Goal: Information Seeking & Learning: Learn about a topic

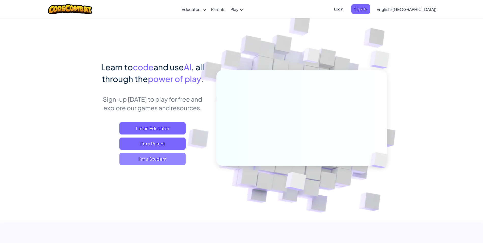
click at [183, 161] on span "I'm a Student" at bounding box center [152, 159] width 66 height 12
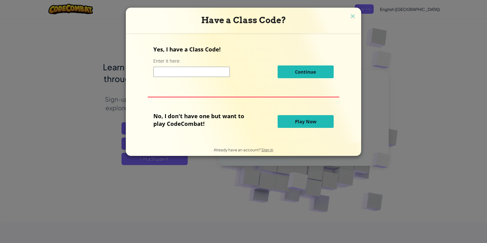
drag, startPoint x: 211, startPoint y: 66, endPoint x: 210, endPoint y: 70, distance: 3.6
click at [211, 67] on div "Continue" at bounding box center [243, 71] width 180 height 13
click at [210, 70] on input at bounding box center [191, 72] width 76 height 10
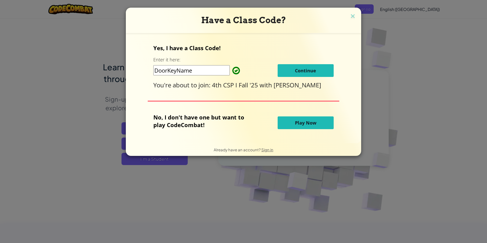
type input "DoorKeyName"
click at [293, 69] on button "Continue" at bounding box center [305, 70] width 56 height 13
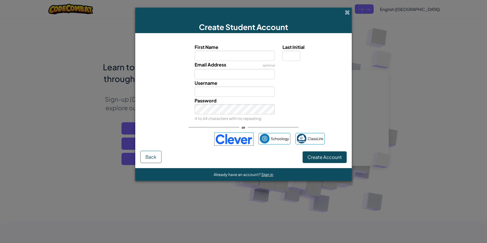
click at [229, 58] on input "First Name" at bounding box center [234, 56] width 80 height 10
type input "Victoria"
click at [230, 77] on input "Email Address" at bounding box center [234, 74] width 80 height 10
type input "2364282241@stu.gcsnc.com"
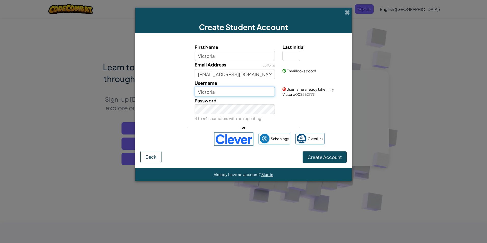
click at [225, 92] on input "Victoria" at bounding box center [234, 92] width 80 height 10
click at [248, 91] on input "Victoria" at bounding box center [234, 92] width 80 height 10
type input "Victoria_Tenney"
click at [193, 91] on div "Username Victoria_Tenney" at bounding box center [235, 88] width 88 height 18
click at [295, 53] on input "Last Initial" at bounding box center [291, 56] width 18 height 10
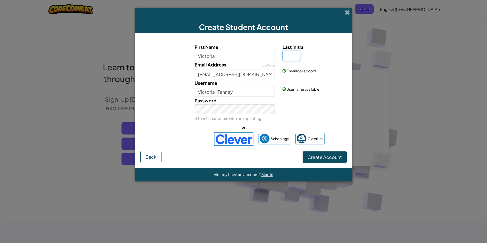
type input "t"
type input "T"
click at [345, 43] on div "First Name Victoria Last Initial T Email Address optional 2364282241@stu.gcsnc.…" at bounding box center [243, 94] width 206 height 113
click at [248, 92] on input "VictoriaT" at bounding box center [234, 92] width 80 height 10
click at [165, 88] on div "Username VictoriaTenny Username already taken! Try VictoriaT34499152?" at bounding box center [243, 88] width 211 height 18
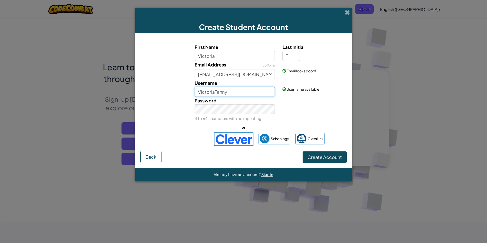
click at [223, 91] on input "VictoriaTenny" at bounding box center [234, 92] width 80 height 10
click at [226, 92] on input "VictoriaTenny" at bounding box center [234, 92] width 80 height 10
type input "VictoriaTenney"
click at [123, 101] on div "Create Student Account First Name Victoria Last Initial T Email Address optiona…" at bounding box center [243, 121] width 487 height 243
click at [317, 160] on button "Create Account" at bounding box center [324, 157] width 44 height 12
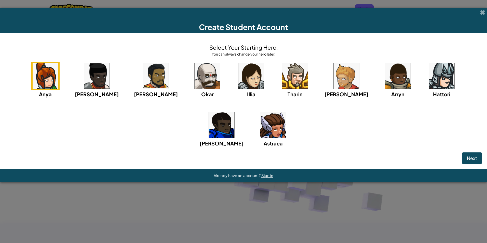
click at [383, 62] on div "Arryn" at bounding box center [397, 80] width 29 height 36
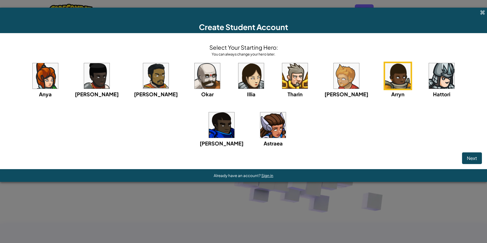
click at [429, 72] on img at bounding box center [441, 75] width 25 height 25
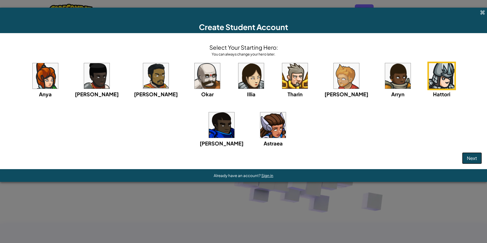
drag, startPoint x: 467, startPoint y: 161, endPoint x: 463, endPoint y: 157, distance: 6.3
click at [465, 158] on button "Next" at bounding box center [472, 158] width 20 height 12
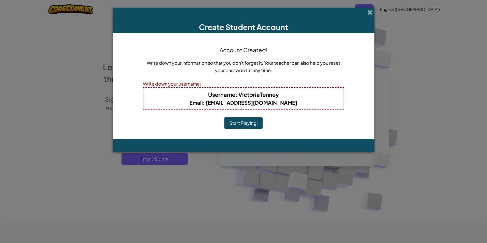
click at [279, 96] on h4 "Username : VictoriaTenney" at bounding box center [243, 94] width 190 height 8
click at [266, 92] on b "Username : VictoriaTenney" at bounding box center [243, 94] width 71 height 7
drag, startPoint x: 274, startPoint y: 95, endPoint x: 259, endPoint y: 106, distance: 18.7
click at [259, 106] on div "Username : VictoriaTenney Email : 2364282241@stu.gcsnc.com" at bounding box center [243, 98] width 201 height 22
drag, startPoint x: 259, startPoint y: 106, endPoint x: 303, endPoint y: 102, distance: 44.7
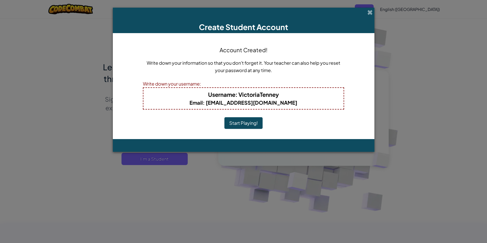
click at [303, 101] on h5 "Email : 2364282241@stu.gcsnc.com" at bounding box center [243, 103] width 190 height 8
click at [260, 121] on button "Start Playing!" at bounding box center [243, 123] width 38 height 12
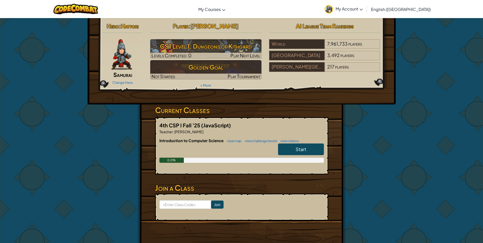
click at [291, 156] on div "Start" at bounding box center [298, 150] width 51 height 14
click at [295, 150] on link "Start" at bounding box center [301, 149] width 46 height 12
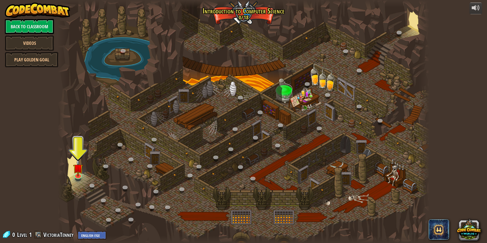
click at [384, 169] on div at bounding box center [244, 121] width 372 height 243
click at [406, 176] on div at bounding box center [244, 121] width 372 height 243
click at [407, 181] on div at bounding box center [244, 121] width 372 height 243
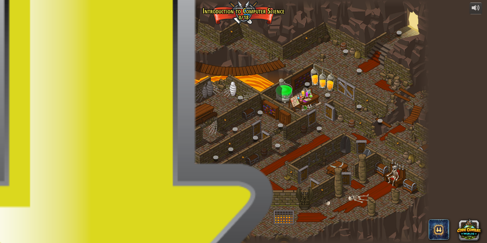
click at [381, 169] on div at bounding box center [244, 121] width 372 height 243
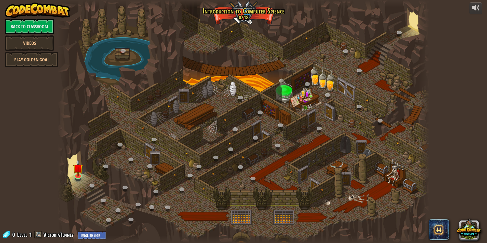
click at [395, 183] on div at bounding box center [244, 121] width 372 height 243
click at [383, 169] on div at bounding box center [244, 121] width 372 height 243
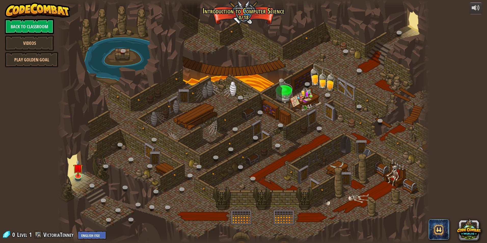
click at [383, 169] on div at bounding box center [244, 121] width 372 height 243
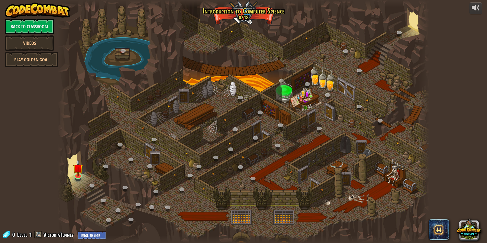
click at [383, 169] on div at bounding box center [244, 121] width 372 height 243
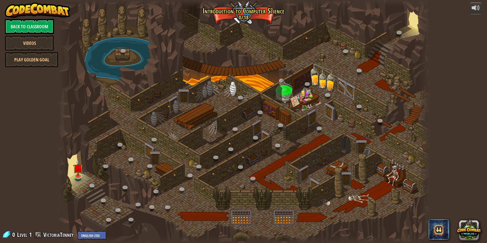
click at [383, 169] on div at bounding box center [244, 121] width 372 height 243
click at [328, 168] on div at bounding box center [244, 121] width 372 height 243
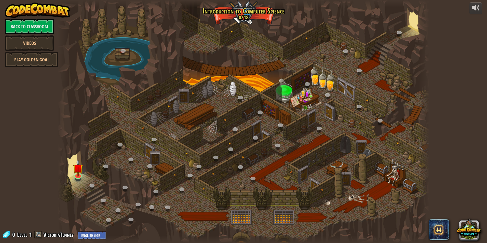
click at [328, 168] on div at bounding box center [244, 121] width 372 height 243
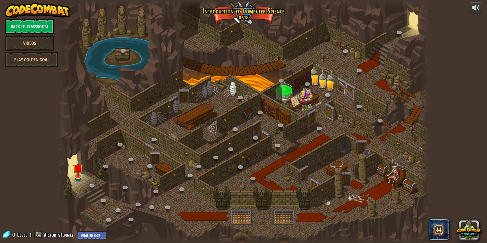
click at [328, 168] on div at bounding box center [244, 121] width 372 height 243
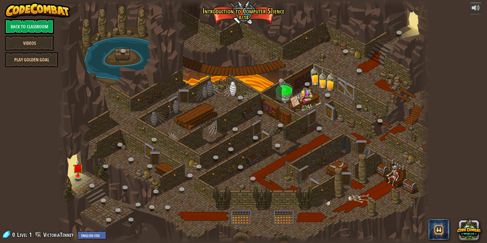
click at [328, 168] on div at bounding box center [244, 121] width 372 height 243
click at [21, 57] on link "Play Golden Goal" at bounding box center [31, 59] width 53 height 15
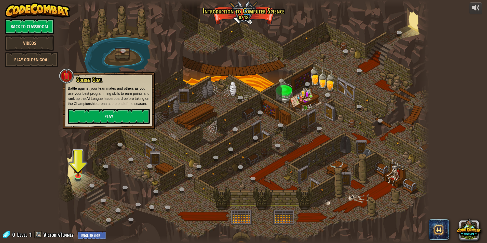
click at [64, 76] on div at bounding box center [66, 75] width 15 height 15
click at [47, 63] on link "Play Golden Goal" at bounding box center [31, 59] width 53 height 15
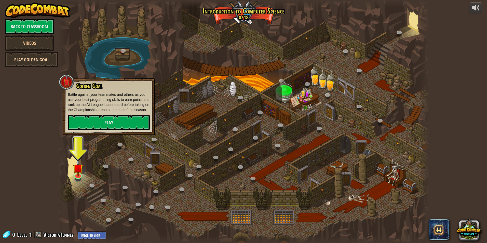
click at [49, 59] on link "Play Golden Goal" at bounding box center [31, 59] width 53 height 15
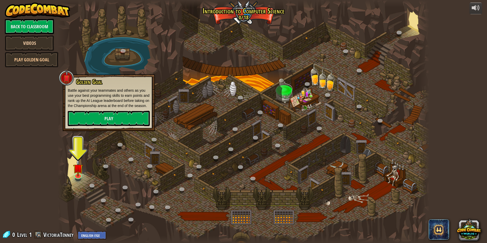
click at [43, 46] on link "Videos" at bounding box center [29, 42] width 49 height 15
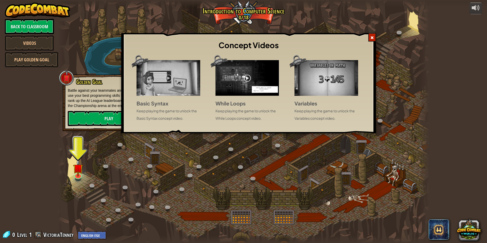
click at [370, 37] on div at bounding box center [372, 37] width 8 height 8
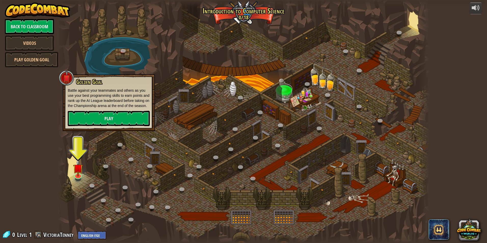
click at [323, 46] on div at bounding box center [244, 121] width 372 height 243
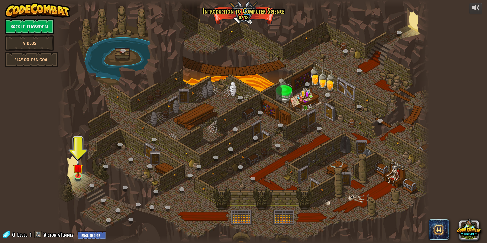
drag, startPoint x: 256, startPoint y: 89, endPoint x: 233, endPoint y: 77, distance: 26.1
click at [249, 84] on div at bounding box center [244, 121] width 372 height 243
click at [241, 86] on div at bounding box center [244, 121] width 372 height 243
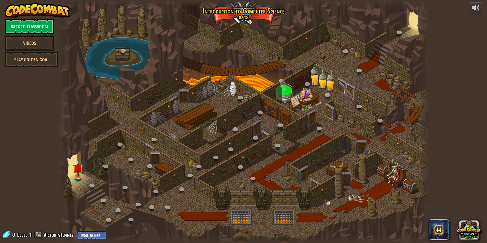
click at [241, 86] on div at bounding box center [244, 121] width 372 height 243
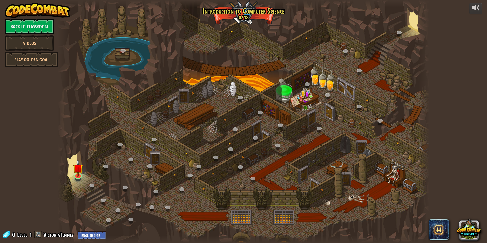
click at [241, 86] on div at bounding box center [244, 121] width 372 height 243
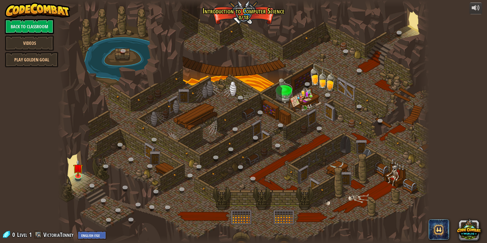
click at [241, 86] on div at bounding box center [244, 121] width 372 height 243
click at [242, 86] on div at bounding box center [244, 121] width 372 height 243
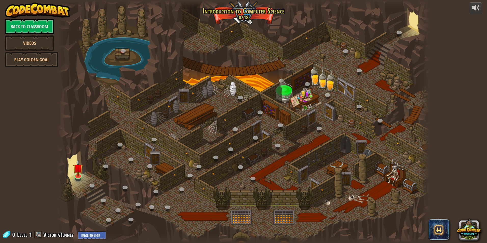
click at [242, 86] on div at bounding box center [244, 121] width 372 height 243
click at [80, 173] on img at bounding box center [78, 163] width 10 height 23
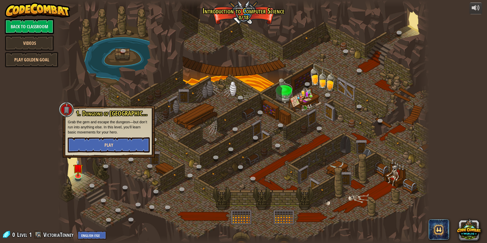
drag, startPoint x: 109, startPoint y: 156, endPoint x: 106, endPoint y: 150, distance: 6.2
click at [109, 156] on div "1. Dungeons of [PERSON_NAME] Grab the gem and escape the dungeon—but don’t run …" at bounding box center [109, 132] width 92 height 52
click at [106, 150] on button "Play" at bounding box center [109, 144] width 82 height 15
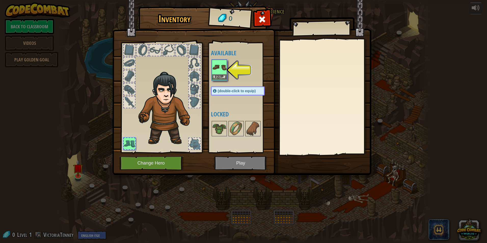
click at [218, 65] on img at bounding box center [219, 67] width 14 height 14
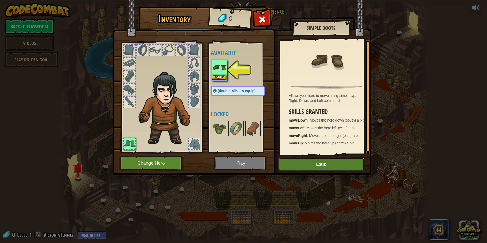
drag, startPoint x: 345, startPoint y: 158, endPoint x: 265, endPoint y: 163, distance: 80.1
click at [344, 158] on button "Equip" at bounding box center [321, 164] width 86 height 13
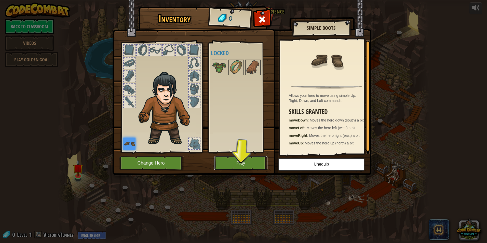
click at [251, 161] on button "Play" at bounding box center [240, 163] width 53 height 14
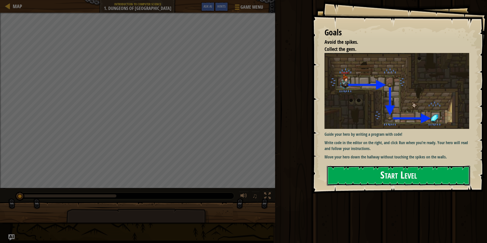
click at [343, 165] on button "Start Level" at bounding box center [398, 175] width 143 height 20
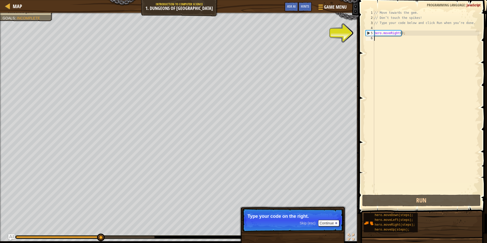
click at [388, 32] on div "// Move towards the gem. // Don’t touch the spikes! // Type your code below and…" at bounding box center [426, 106] width 106 height 193
drag, startPoint x: 369, startPoint y: 32, endPoint x: 367, endPoint y: 33, distance: 2.8
click at [368, 32] on div "5" at bounding box center [370, 33] width 8 height 5
click at [368, 33] on div "5" at bounding box center [370, 33] width 8 height 5
type textarea "hero.moveRight();"
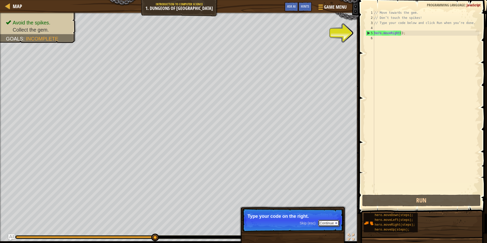
click at [322, 225] on button "Continue" at bounding box center [328, 223] width 21 height 7
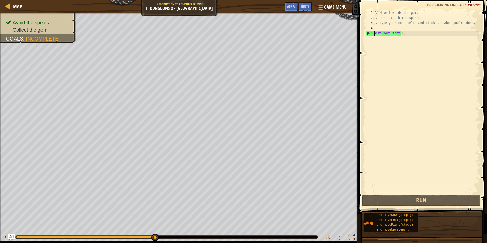
click at [420, 77] on div "// Move towards the gem. // Don’t touch the spikes! // Type your code below and…" at bounding box center [426, 106] width 106 height 193
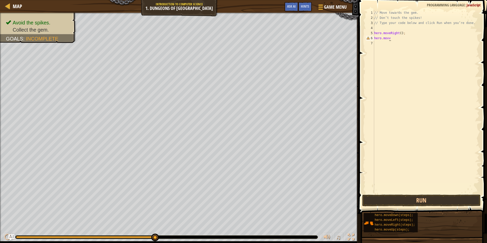
scroll to position [2, 1]
type textarea "hero.movedown"
click at [415, 203] on button "Run" at bounding box center [421, 200] width 119 height 12
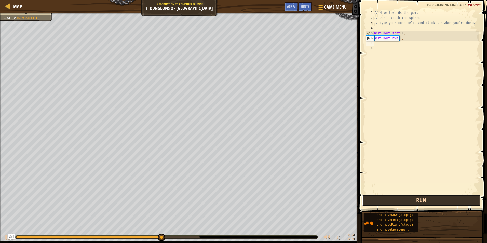
click at [415, 203] on button "Run" at bounding box center [421, 200] width 119 height 12
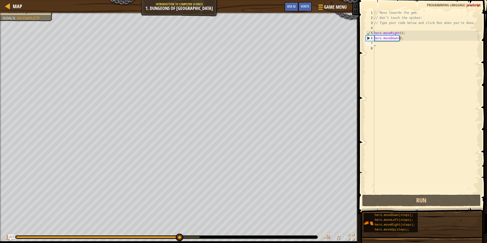
click at [385, 43] on div "// Move towards the gem. // Don’t touch the spikes! // Type your code below and…" at bounding box center [426, 106] width 106 height 193
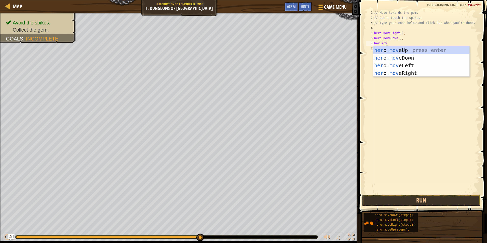
scroll to position [2, 1]
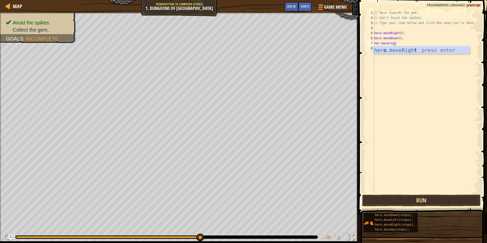
type textarea "her.moveright"
click at [455, 201] on button "Run" at bounding box center [421, 200] width 119 height 12
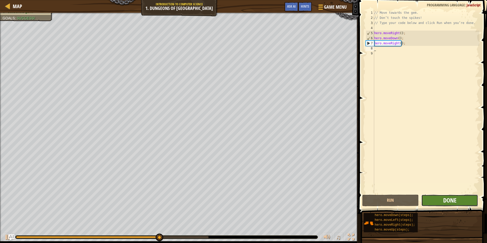
click at [455, 200] on span "Done" at bounding box center [449, 200] width 13 height 8
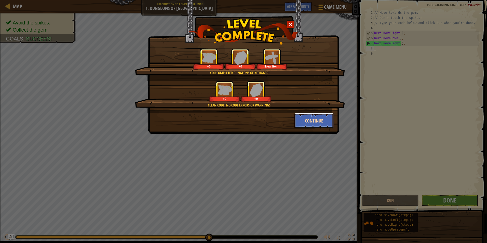
click at [325, 122] on button "Continue" at bounding box center [313, 120] width 39 height 15
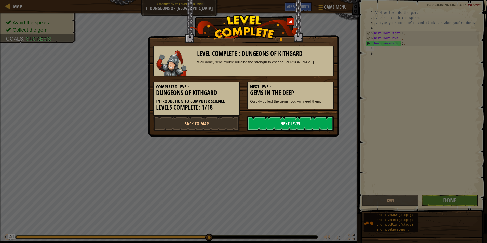
drag, startPoint x: 296, startPoint y: 119, endPoint x: 293, endPoint y: 122, distance: 4.2
click at [296, 119] on link "Next Level" at bounding box center [290, 123] width 86 height 15
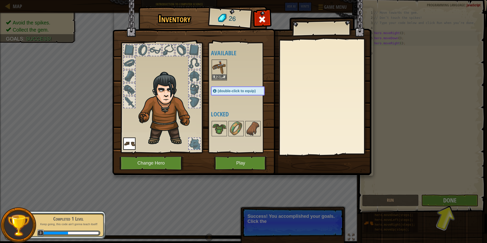
click at [226, 73] on div "Equip" at bounding box center [219, 70] width 15 height 21
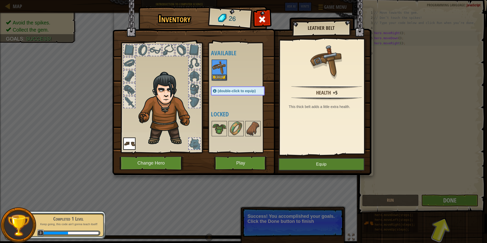
click at [307, 158] on img at bounding box center [241, 82] width 259 height 185
click at [297, 161] on button "Equip" at bounding box center [321, 164] width 86 height 13
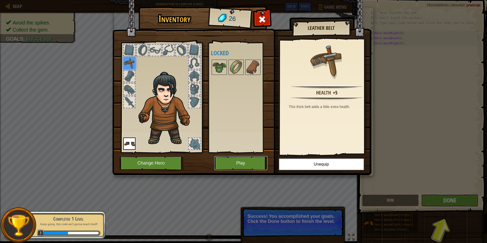
click at [247, 161] on button "Play" at bounding box center [240, 163] width 53 height 14
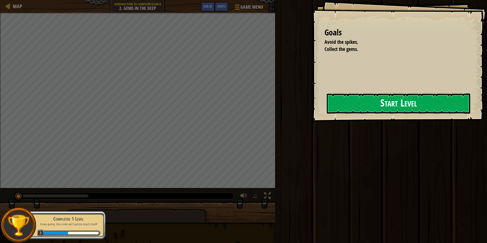
click at [320, 108] on div "Goals Avoid the spikes. Collect the gems. Start Level Error loading from server…" at bounding box center [399, 60] width 175 height 121
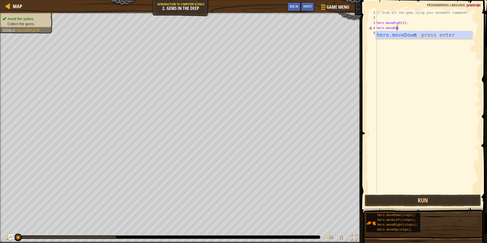
scroll to position [2, 2]
type textarea "hero.moveDown"
type textarea "hero.moveUp"
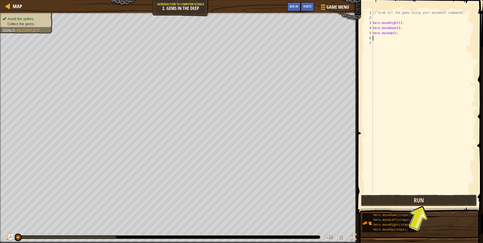
click at [412, 204] on button "Run" at bounding box center [419, 200] width 116 height 12
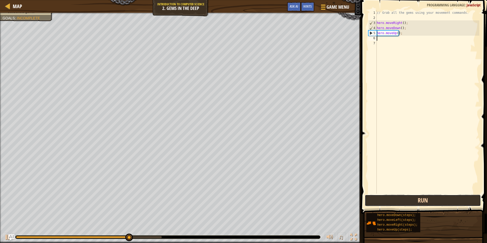
click at [413, 199] on button "Run" at bounding box center [423, 200] width 116 height 12
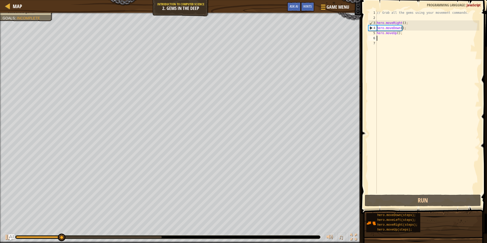
click at [402, 38] on div "// Grab all the gems using your movement commands. hero . moveRight ( ) ; hero …" at bounding box center [427, 106] width 104 height 193
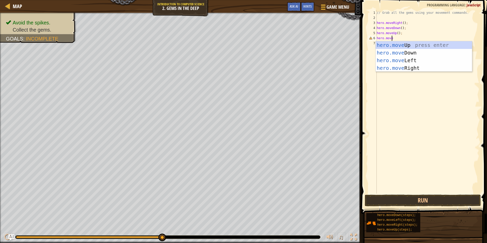
scroll to position [2, 1]
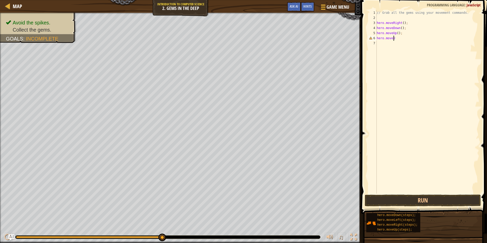
type textarea "hero.moveUp"
type textarea "hero.moveright"
drag, startPoint x: 398, startPoint y: 195, endPoint x: 399, endPoint y: 198, distance: 3.1
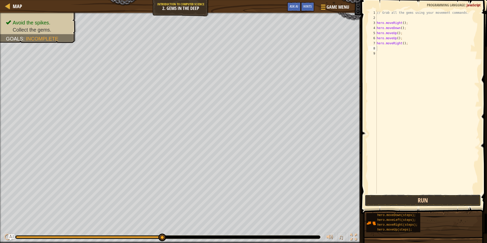
click at [399, 197] on button "Run" at bounding box center [423, 200] width 116 height 12
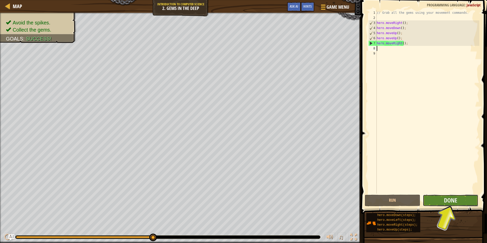
click at [439, 205] on button "Done" at bounding box center [450, 200] width 55 height 12
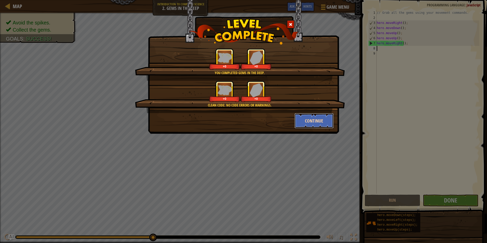
click at [315, 116] on button "Continue" at bounding box center [313, 120] width 39 height 15
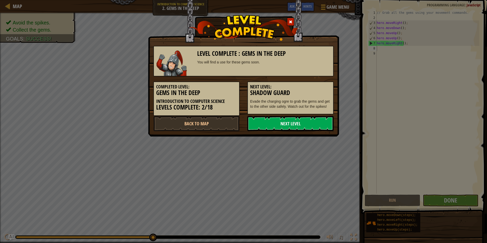
click at [312, 121] on link "Next Level" at bounding box center [290, 123] width 86 height 15
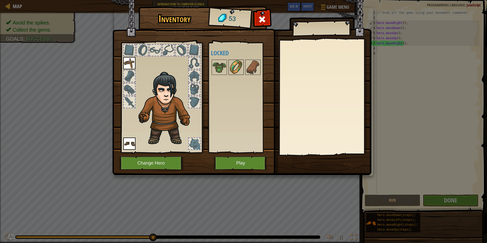
drag, startPoint x: 240, startPoint y: 66, endPoint x: 245, endPoint y: 68, distance: 5.7
click at [239, 66] on img at bounding box center [236, 67] width 14 height 14
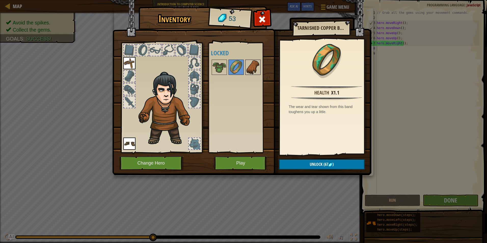
click at [247, 68] on img at bounding box center [253, 67] width 14 height 14
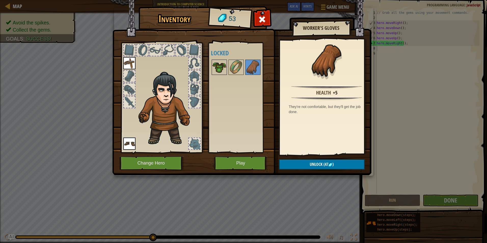
click at [221, 66] on img at bounding box center [219, 67] width 14 height 14
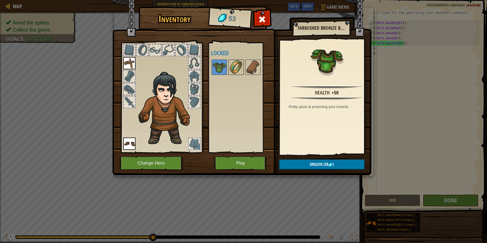
click at [241, 68] on img at bounding box center [236, 67] width 14 height 14
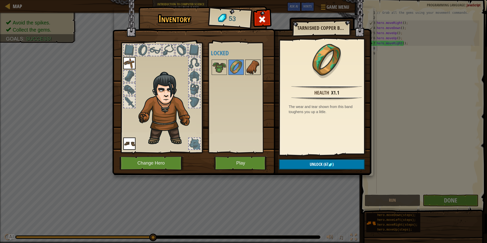
click at [246, 67] on img at bounding box center [253, 67] width 14 height 14
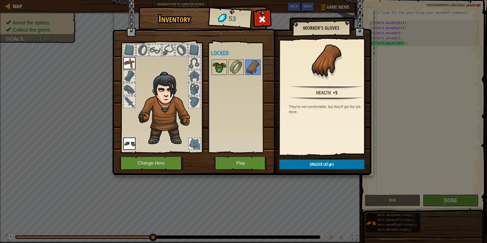
click at [226, 68] on div at bounding box center [219, 67] width 15 height 15
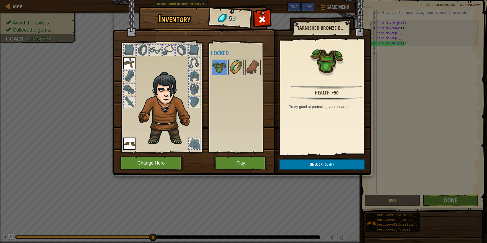
click at [234, 63] on img at bounding box center [236, 67] width 14 height 14
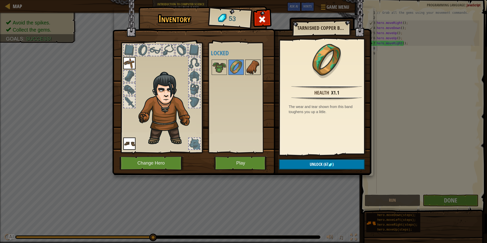
click at [246, 66] on img at bounding box center [253, 67] width 14 height 14
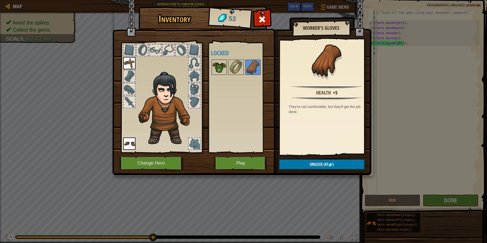
click at [224, 64] on img at bounding box center [219, 67] width 14 height 14
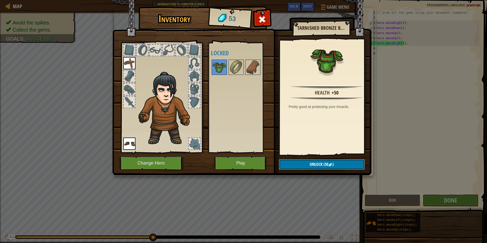
click at [312, 161] on button "Unlock (50 )" at bounding box center [322, 164] width 86 height 10
drag, startPoint x: 344, startPoint y: 164, endPoint x: 334, endPoint y: 164, distance: 10.4
click at [343, 164] on button "Confirm" at bounding box center [322, 164] width 86 height 10
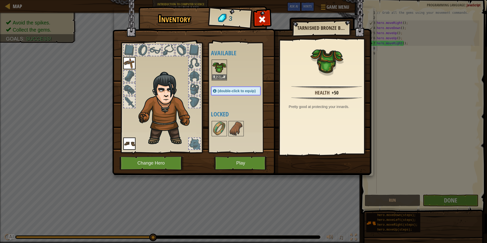
click at [222, 72] on img at bounding box center [219, 67] width 14 height 14
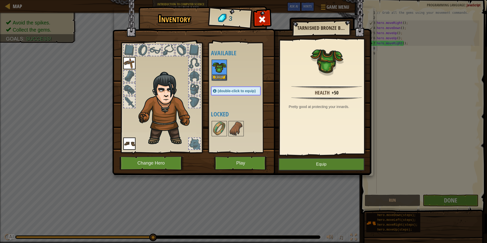
click at [297, 144] on div "Health +50 Pretty good at protecting your innards." at bounding box center [327, 97] width 94 height 114
click at [300, 147] on div "Health +50 Pretty good at protecting your innards." at bounding box center [327, 97] width 94 height 114
click at [302, 151] on div "Health +50 Pretty good at protecting your innards." at bounding box center [327, 97] width 94 height 114
click at [306, 153] on div "Health +50 Pretty good at protecting your innards." at bounding box center [327, 97] width 94 height 114
drag, startPoint x: 299, startPoint y: 157, endPoint x: 299, endPoint y: 160, distance: 3.1
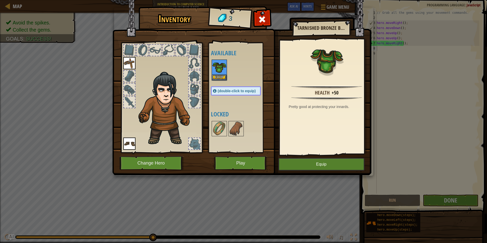
click at [299, 158] on img at bounding box center [241, 82] width 259 height 185
click at [299, 160] on button "Equip" at bounding box center [321, 164] width 86 height 13
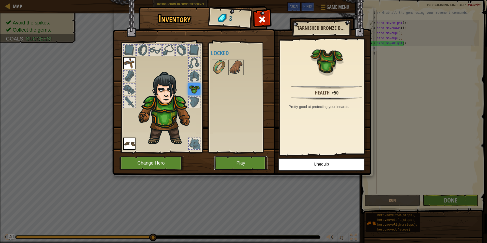
click at [253, 163] on button "Play" at bounding box center [240, 163] width 53 height 14
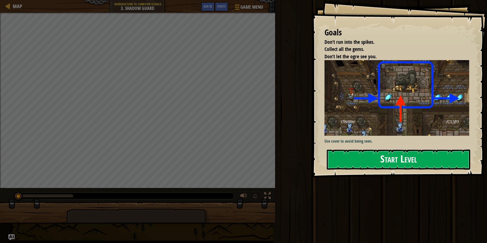
click at [403, 153] on button "Start Level" at bounding box center [398, 159] width 143 height 20
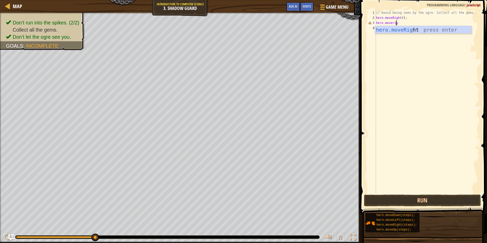
scroll to position [2, 2]
type textarea "hero.moveright"
type textarea "/"
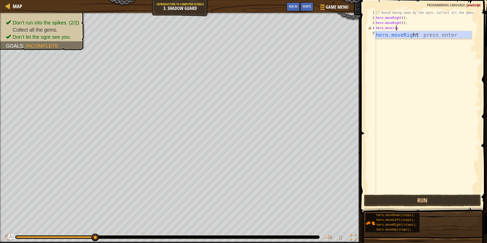
type textarea "hero.moveright"
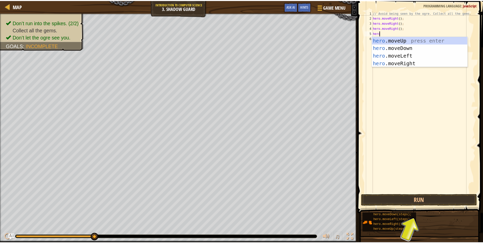
scroll to position [2, 0]
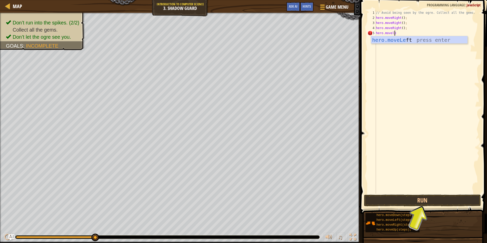
type textarea "hero.moveleft"
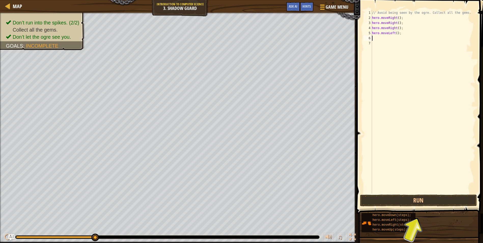
scroll to position [2, 0]
type textarea "hero.moveleft"
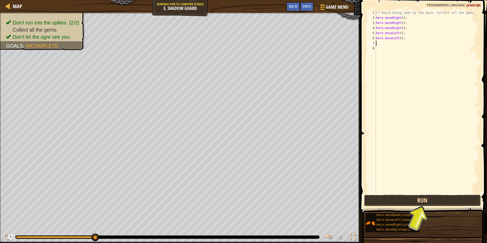
click at [403, 199] on button "Run" at bounding box center [422, 200] width 117 height 12
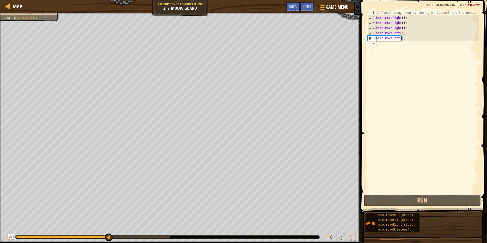
click at [435, 207] on span at bounding box center [424, 99] width 131 height 229
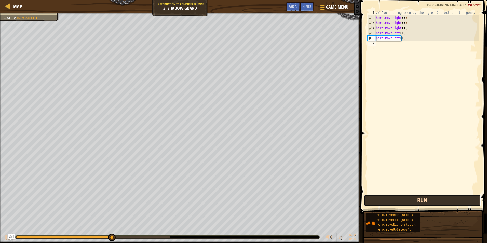
click at [421, 205] on button "Run" at bounding box center [422, 200] width 117 height 12
click at [380, 200] on button "Run" at bounding box center [422, 200] width 117 height 12
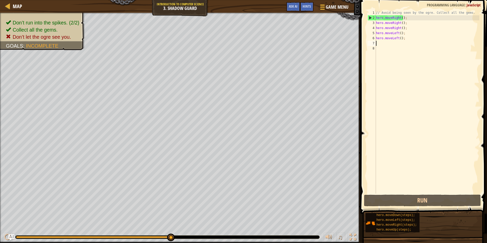
click at [404, 41] on div "// Avoid being seen by the ogre. Collect all the gems. hero . moveRight ( ) ; h…" at bounding box center [427, 106] width 104 height 193
drag, startPoint x: 404, startPoint y: 40, endPoint x: 401, endPoint y: 38, distance: 3.5
click at [402, 39] on div "// Avoid being seen by the ogre. Collect all the gems. hero . moveRight ( ) ; h…" at bounding box center [427, 106] width 104 height 193
click at [397, 39] on div "// Avoid being seen by the ogre. Collect all the gems. hero . moveRight ( ) ; h…" at bounding box center [427, 106] width 104 height 193
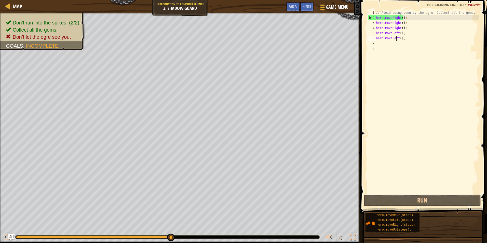
click at [397, 38] on div "// Avoid being seen by the ogre. Collect all the gems. hero . moveRight ( ) ; h…" at bounding box center [427, 106] width 104 height 193
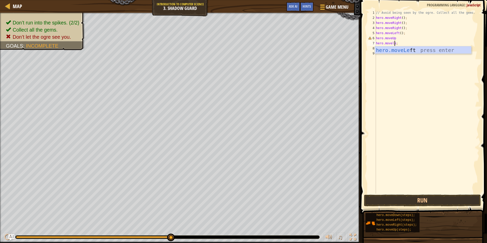
scroll to position [2, 2]
click at [381, 202] on button "Run" at bounding box center [422, 200] width 117 height 12
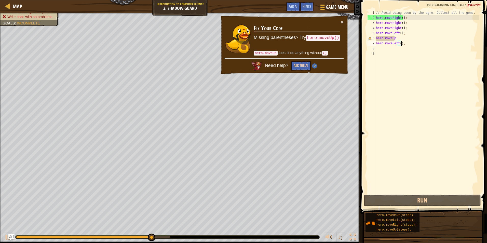
click at [398, 37] on div "// Avoid being seen by the ogre. Collect all the gems. hero . moveRight ( ) ; h…" at bounding box center [427, 106] width 104 height 193
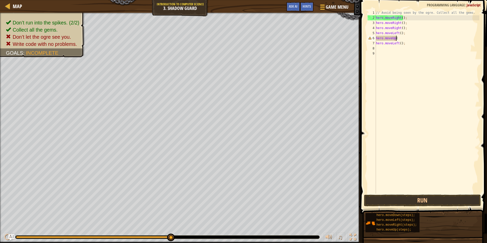
type textarea "hero.moveUp()"
click at [402, 91] on div "// Avoid being seen by the ogre. Collect all the gems. hero . moveRight ( ) ; h…" at bounding box center [427, 106] width 104 height 193
click at [408, 200] on button "Run" at bounding box center [422, 200] width 117 height 12
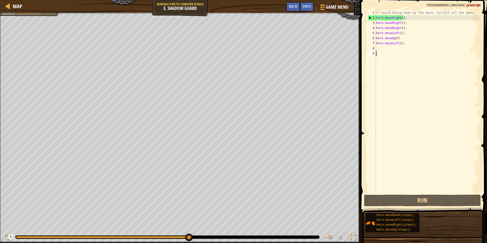
click at [379, 46] on div "// Avoid being seen by the ogre. Collect all the gems. hero . moveRight ( ) ; h…" at bounding box center [427, 106] width 104 height 193
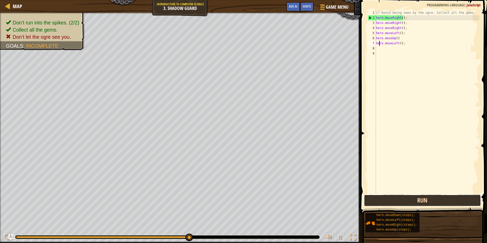
click at [372, 201] on button "Run" at bounding box center [422, 200] width 117 height 12
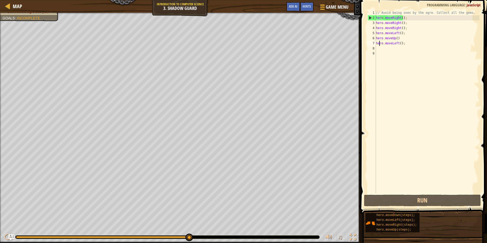
click at [404, 45] on div "// Avoid being seen by the ogre. Collect all the gems. hero . moveRight ( ) ; h…" at bounding box center [427, 106] width 104 height 193
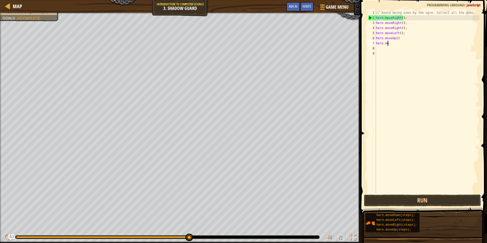
type textarea "h"
click at [398, 23] on div "// Avoid being seen by the ogre. Collect all the gems. hero . moveRight ( ) ; h…" at bounding box center [427, 106] width 104 height 193
click at [399, 23] on div "// Avoid being seen by the ogre. Collect all the gems. hero . moveRight ( ) ; h…" at bounding box center [427, 106] width 104 height 193
click at [401, 24] on div "// Avoid being seen by the ogre. Collect all the gems. hero . moveRight ( ) ; h…" at bounding box center [427, 106] width 104 height 193
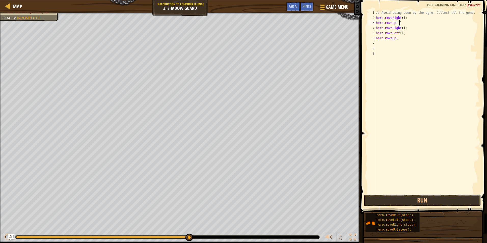
click at [397, 29] on div "// Avoid being seen by the ogre. Collect all the gems. hero . moveRight ( ) ; h…" at bounding box center [427, 106] width 104 height 193
click at [399, 28] on div "// Avoid being seen by the ogre. Collect all the gems. hero . moveRight ( ) ; h…" at bounding box center [427, 106] width 104 height 193
click at [399, 28] on div "// Avoid being seen by the ogre. Collect all the gems. hero . moveRight ( ) ; h…" at bounding box center [427, 101] width 104 height 183
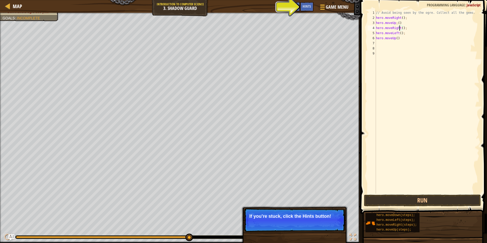
click at [398, 34] on div "// Avoid being seen by the ogre. Collect all the gems. hero . moveRight ( ) ; h…" at bounding box center [427, 106] width 104 height 193
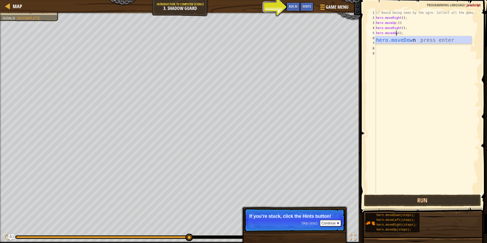
scroll to position [2, 2]
click at [405, 34] on div "// Avoid being seen by the ogre. Collect all the gems. hero . moveRight ( ) ; h…" at bounding box center [427, 106] width 104 height 193
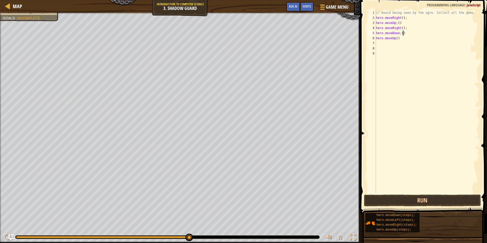
click at [393, 38] on div "// Avoid being seen by the ogre. Collect all the gems. hero . moveRight ( ) ; h…" at bounding box center [427, 106] width 104 height 193
click at [435, 198] on button "Run" at bounding box center [422, 200] width 117 height 12
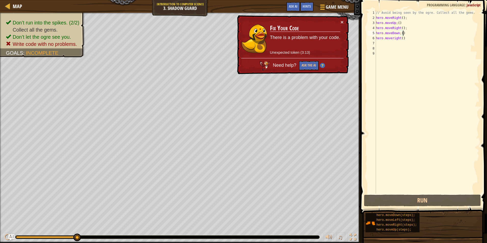
click at [403, 33] on div "// Avoid being seen by the ogre. Collect all the gems. hero . moveRight ( ) ; h…" at bounding box center [427, 106] width 104 height 193
type textarea "hero.moveDown;()"
click at [399, 34] on div "// Avoid being seen by the ogre. Collect all the gems. hero . moveRight ( ) ; h…" at bounding box center [427, 106] width 104 height 193
click at [400, 34] on div "// Avoid being seen by the ogre. Collect all the gems. hero . moveRight ( ) ; h…" at bounding box center [427, 106] width 104 height 193
drag, startPoint x: 401, startPoint y: 34, endPoint x: 404, endPoint y: 33, distance: 3.7
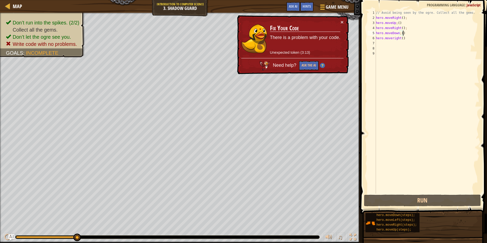
click at [404, 33] on div "// Avoid being seen by the ogre. Collect all the gems. hero . moveRight ( ) ; h…" at bounding box center [427, 106] width 104 height 193
drag, startPoint x: 406, startPoint y: 33, endPoint x: 376, endPoint y: 35, distance: 30.1
click at [376, 35] on div "// Avoid being seen by the ogre. Collect all the gems. hero . moveRight ( ) ; h…" at bounding box center [427, 106] width 104 height 193
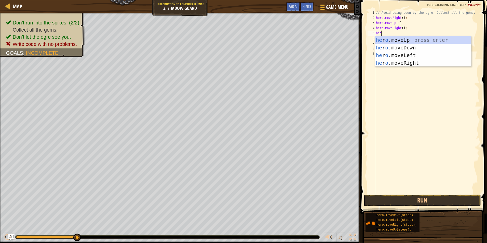
scroll to position [2, 0]
type textarea "he"
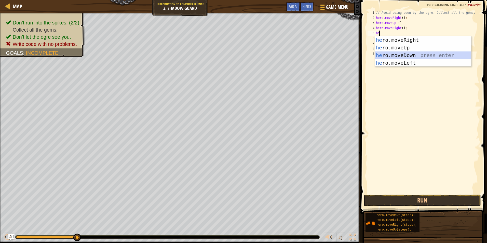
click at [415, 54] on div "he ro.moveRight press enter he ro.moveUp press enter he ro.moveDown press enter…" at bounding box center [423, 59] width 96 height 46
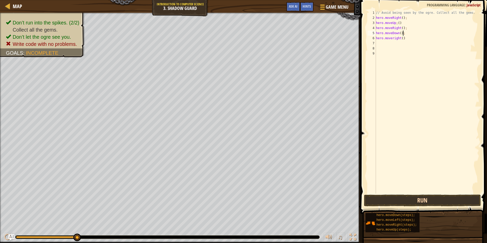
type textarea "hero.moveDown();"
click at [426, 204] on button "Run" at bounding box center [422, 200] width 117 height 12
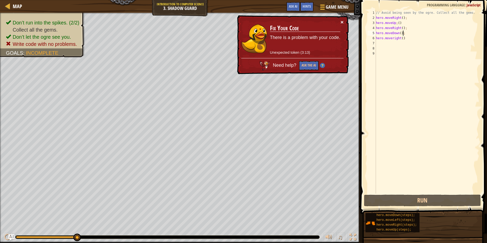
click at [341, 22] on button "×" at bounding box center [341, 21] width 3 height 5
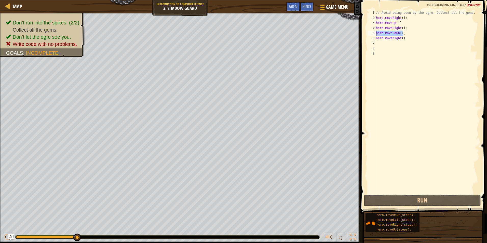
drag, startPoint x: 407, startPoint y: 33, endPoint x: 374, endPoint y: 34, distance: 33.6
click at [374, 34] on div "hero.moveDown(); 1 2 3 4 5 6 7 8 9 // Avoid being seen by the ogre. Collect all…" at bounding box center [422, 101] width 113 height 183
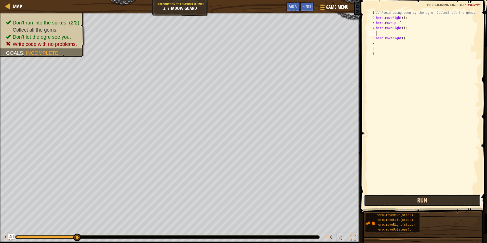
click at [416, 200] on button "Run" at bounding box center [422, 200] width 117 height 12
click at [400, 196] on div "hero.moveRight(); 1 2 3 4 5 6 7 8 // Avoid being seen by the ogre. Collect all …" at bounding box center [423, 117] width 128 height 229
click at [401, 196] on button "Run" at bounding box center [422, 200] width 117 height 12
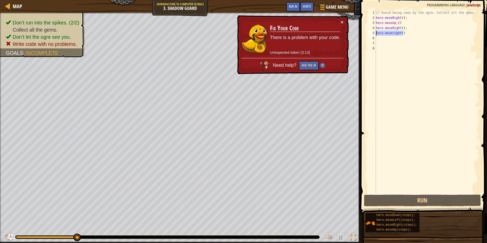
drag, startPoint x: 407, startPoint y: 34, endPoint x: 375, endPoint y: 32, distance: 32.2
click at [375, 32] on div "hero.moveRight(); 1 2 3 4 5 6 7 8 // Avoid being seen by the ogre. Collect all …" at bounding box center [422, 101] width 113 height 183
type textarea "hero.moveright()"
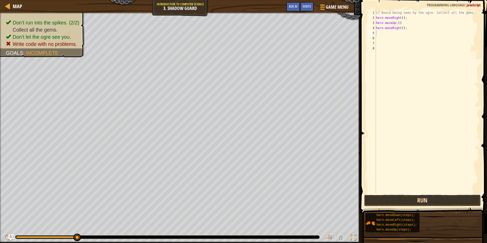
click at [399, 202] on button "Run" at bounding box center [422, 200] width 117 height 12
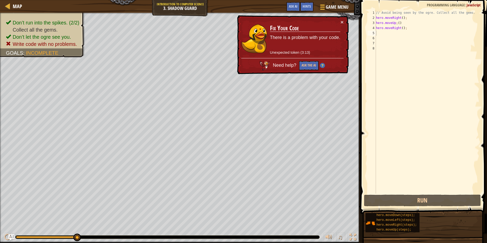
click at [340, 19] on div "× Fix Your Code There is a problem with your code. Unexpected token (3:13) Need…" at bounding box center [292, 44] width 113 height 59
drag, startPoint x: 417, startPoint y: 34, endPoint x: 386, endPoint y: 33, distance: 30.8
click at [415, 34] on div "// Avoid being seen by the ogre. Collect all the gems. hero . moveRight ( ) ; h…" at bounding box center [427, 106] width 104 height 193
click at [374, 33] on div "5" at bounding box center [371, 33] width 8 height 5
click at [388, 32] on div "// Avoid being seen by the ogre. Collect all the gems. hero . moveRight ( ) ; h…" at bounding box center [427, 106] width 104 height 193
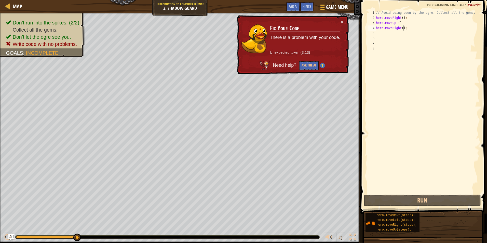
drag, startPoint x: 403, startPoint y: 29, endPoint x: 396, endPoint y: 66, distance: 37.5
click at [403, 29] on div "// Avoid being seen by the ogre. Collect all the gems. hero . moveRight ( ) ; h…" at bounding box center [427, 106] width 104 height 193
type textarea "hero.moveRight();"
click at [408, 205] on button "Run" at bounding box center [422, 200] width 117 height 12
click at [305, 67] on button "Ask the AI" at bounding box center [309, 65] width 20 height 9
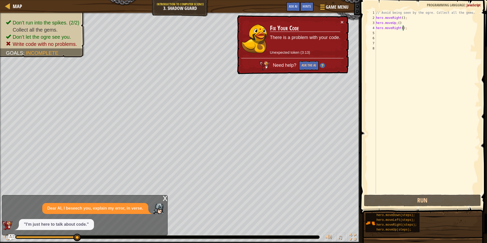
click at [338, 23] on td "Fix Your Code There is a problem with your code. Unexpected token (3:13)" at bounding box center [305, 38] width 71 height 39
click at [343, 23] on button "×" at bounding box center [341, 21] width 3 height 5
click at [311, 65] on button "Ask the AI" at bounding box center [309, 65] width 20 height 9
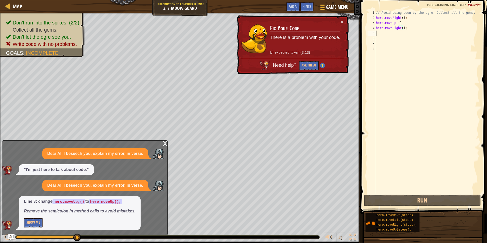
click at [410, 35] on div "// Avoid being seen by the ogre. Collect all the gems. hero . moveRight ( ) ; h…" at bounding box center [427, 106] width 104 height 193
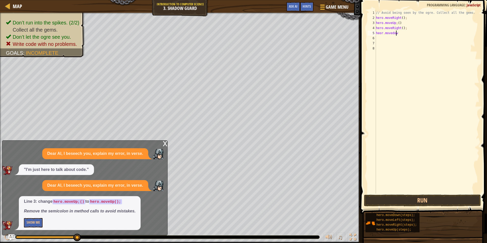
scroll to position [2, 2]
type textarea "heor.movedown"
click at [392, 33] on div "// Avoid being seen by the ogre. Collect all the gems. hero . moveRight ( ) ; h…" at bounding box center [427, 106] width 104 height 193
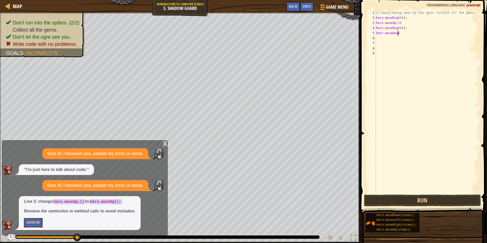
click at [410, 33] on div "// Avoid being seen by the ogre. Collect all the gems. hero . moveRight ( ) ; h…" at bounding box center [427, 106] width 104 height 193
click at [410, 199] on button "Run" at bounding box center [422, 200] width 117 height 12
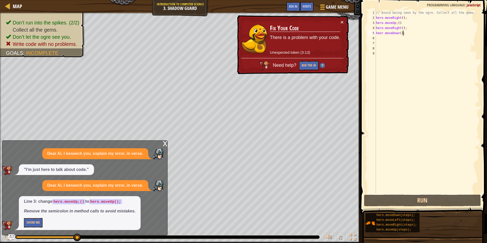
click at [333, 21] on td "Fix Your Code There is a problem with your code. Unexpected token (3:13)" at bounding box center [305, 38] width 71 height 39
click at [339, 23] on td "Fix Your Code There is a problem with your code. Unexpected token (3:13)" at bounding box center [305, 38] width 71 height 39
click at [340, 21] on button "×" at bounding box center [341, 21] width 3 height 5
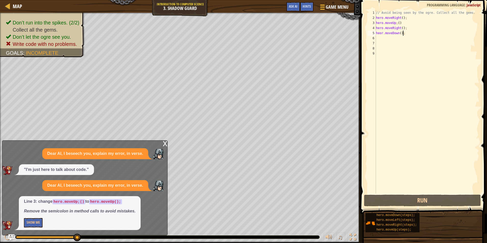
click at [382, 34] on div "// Avoid being seen by the ogre. Collect all the gems. hero . moveRight ( ) ; h…" at bounding box center [427, 106] width 104 height 193
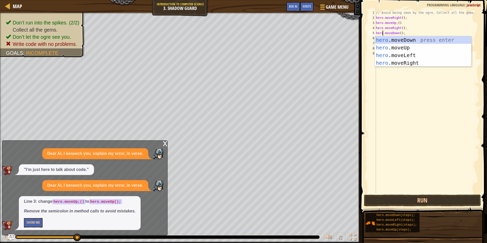
scroll to position [2, 1]
click at [412, 41] on div "hero .moveDown press enter hero .moveUp press enter hero .moveLeft press enter …" at bounding box center [423, 59] width 96 height 46
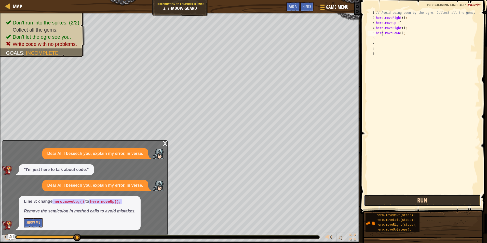
click at [415, 197] on button "Run" at bounding box center [422, 200] width 117 height 12
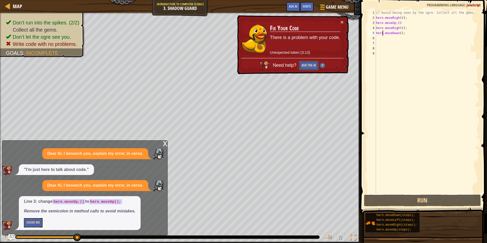
drag, startPoint x: 315, startPoint y: 66, endPoint x: 305, endPoint y: 67, distance: 10.0
click at [314, 67] on button "Ask the AI" at bounding box center [309, 65] width 20 height 9
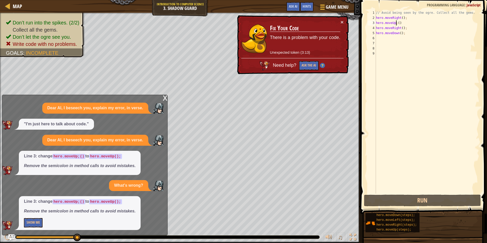
click at [396, 23] on div "// Avoid being seen by the ogre. Collect all the gems. hero . moveRight ( ) ; h…" at bounding box center [427, 106] width 104 height 193
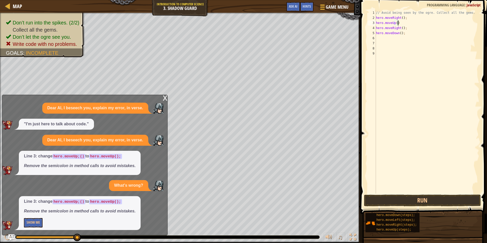
type textarea "hero.moveUp();"
click at [436, 201] on button "Run" at bounding box center [422, 200] width 117 height 12
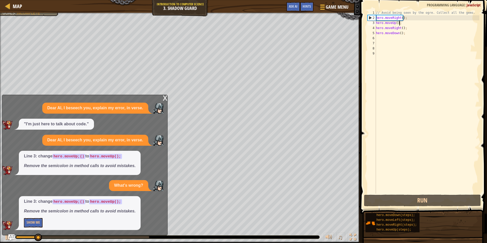
click at [165, 97] on div "x" at bounding box center [165, 97] width 5 height 5
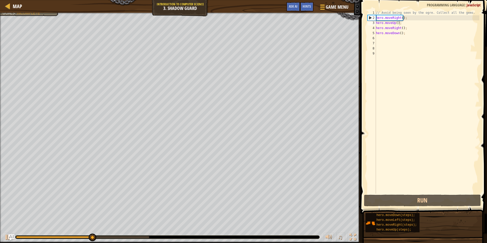
click at [400, 38] on div "// Avoid being seen by the ogre. Collect all the gems. hero . moveRight ( ) ; h…" at bounding box center [427, 106] width 104 height 193
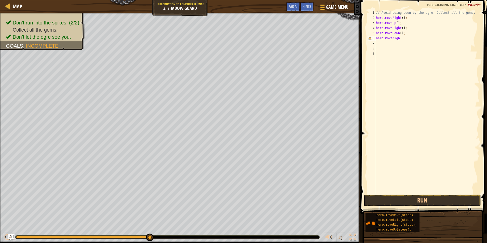
scroll to position [2, 2]
type textarea "hero.moveright"
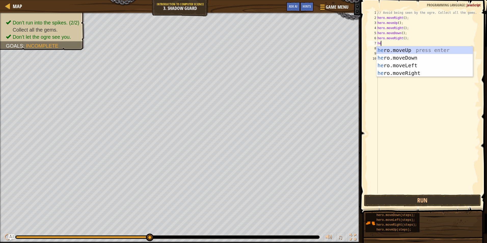
scroll to position [2, 0]
type textarea "h"
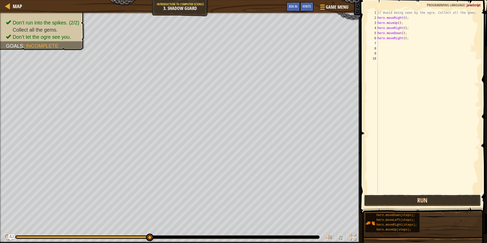
click at [422, 204] on button "Run" at bounding box center [422, 200] width 117 height 12
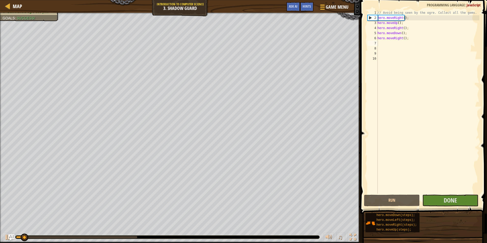
click at [422, 201] on div "Run Submit Done" at bounding box center [422, 200] width 117 height 12
click at [440, 198] on button "Done" at bounding box center [450, 200] width 56 height 12
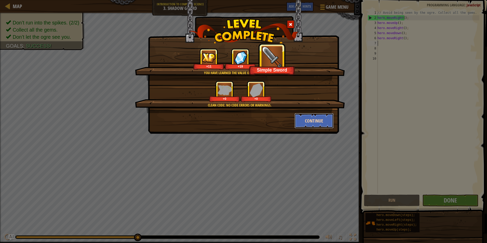
click at [312, 121] on button "Continue" at bounding box center [313, 120] width 39 height 15
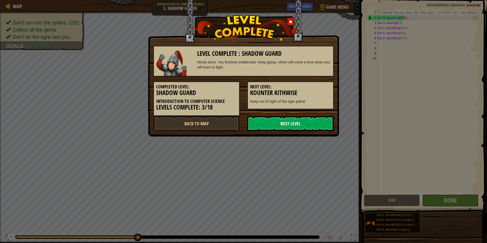
click at [310, 123] on link "Next Level" at bounding box center [290, 123] width 86 height 15
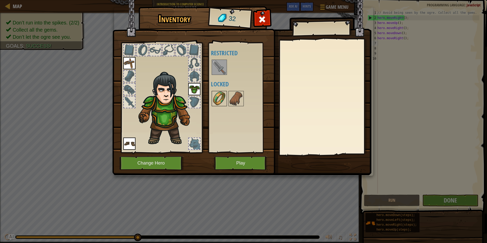
click at [216, 103] on img at bounding box center [219, 98] width 14 height 14
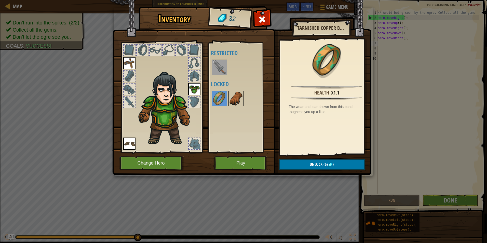
click at [232, 97] on img at bounding box center [236, 98] width 14 height 14
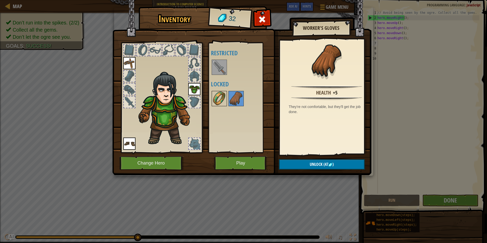
click at [226, 96] on img at bounding box center [219, 98] width 14 height 14
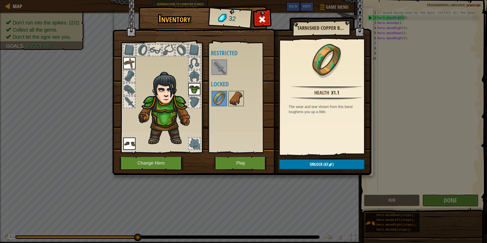
click at [238, 104] on img at bounding box center [236, 98] width 14 height 14
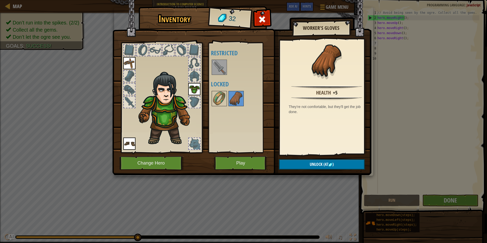
click at [218, 77] on div "Available Equip Equip Equip (double-click to equip) Restricted Locked" at bounding box center [243, 98] width 64 height 106
click at [217, 73] on img at bounding box center [219, 67] width 14 height 14
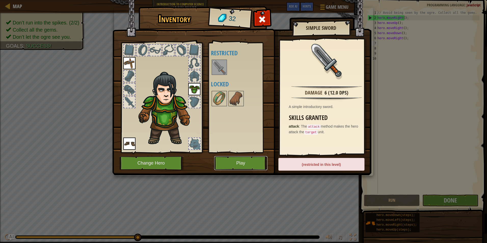
click at [221, 164] on button "Play" at bounding box center [240, 163] width 53 height 14
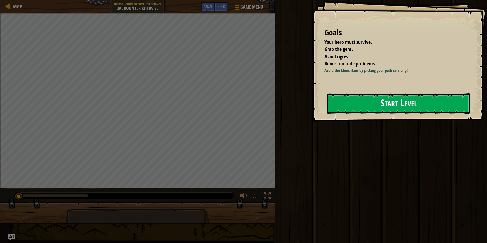
click at [377, 101] on button "Start Level" at bounding box center [398, 103] width 143 height 20
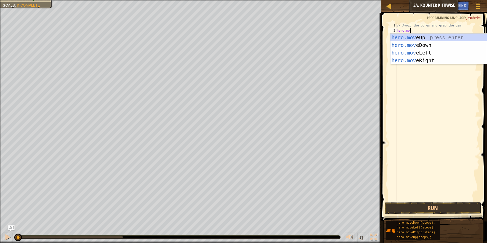
scroll to position [2, 1]
type textarea "hero.move"
click at [420, 43] on div "hero.move Up press enter hero.move Down press enter hero.move Left press enter …" at bounding box center [438, 57] width 96 height 46
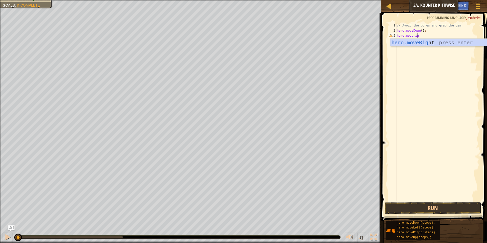
scroll to position [2, 2]
type textarea "hero.moveright"
click at [416, 210] on button "Run" at bounding box center [432, 208] width 97 height 12
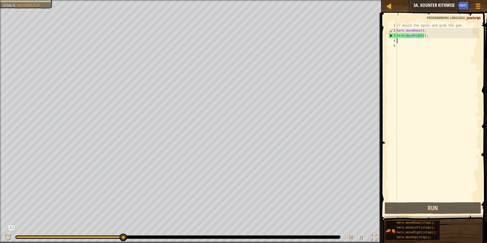
click at [404, 33] on div "// Avoid the ogres and grab the gem. hero . moveDown ( ) ; hero . moveRight ( )…" at bounding box center [437, 117] width 83 height 188
click at [393, 35] on div "3" at bounding box center [392, 35] width 8 height 5
click at [392, 35] on div "3" at bounding box center [392, 35] width 8 height 5
click at [391, 35] on div "3" at bounding box center [392, 35] width 8 height 5
click at [391, 32] on div "2" at bounding box center [392, 30] width 8 height 5
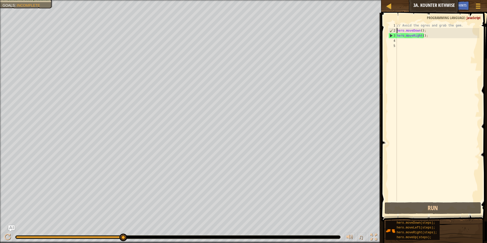
click at [396, 35] on div "3" at bounding box center [392, 35] width 8 height 5
type textarea "hero.moveRight();"
click at [399, 40] on div "// Avoid the ogres and grab the gem. hero . moveDown ( ) ; hero . moveRight ( )…" at bounding box center [437, 117] width 83 height 188
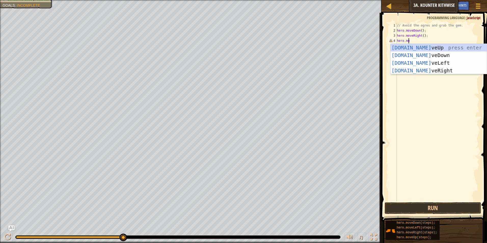
scroll to position [2, 1]
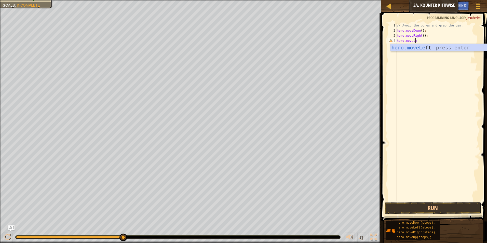
type textarea "hero.moveleft"
click at [419, 206] on button "Run" at bounding box center [432, 208] width 97 height 12
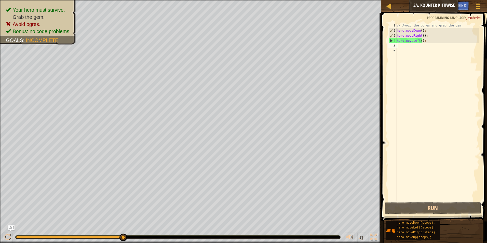
click at [434, 41] on div "// Avoid the ogres and grab the gem. hero . moveDown ( ) ; hero . moveRight ( )…" at bounding box center [437, 117] width 83 height 188
click at [419, 35] on div "// Avoid the ogres and grab the gem. hero . moveDown ( ) ; hero . moveRight ( )…" at bounding box center [437, 117] width 83 height 188
click at [421, 35] on div "// Avoid the ogres and grab the gem. hero . moveDown ( ) ; hero . moveRight ( )…" at bounding box center [437, 117] width 83 height 188
click at [420, 35] on div "// Avoid the ogres and grab the gem. hero . moveDown ( ) ; hero . moveRight ( )…" at bounding box center [437, 117] width 83 height 188
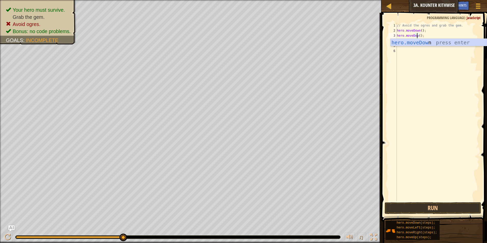
scroll to position [2, 2]
click at [469, 44] on div "hero.moveDown press enter" at bounding box center [438, 50] width 96 height 23
click at [418, 40] on div "// Avoid the ogres and grab the gem. hero . moveDown ( ) ; hero . moveDown ; he…" at bounding box center [437, 117] width 83 height 188
drag, startPoint x: 418, startPoint y: 36, endPoint x: 420, endPoint y: 41, distance: 5.6
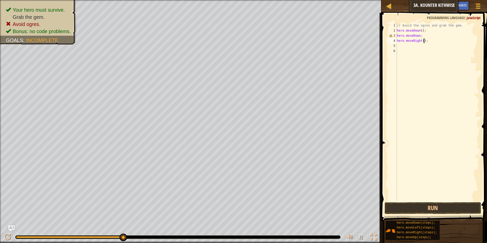
click at [418, 36] on div "// Avoid the ogres and grab the gem. hero . moveDown ( ) ; hero . moveDown ; he…" at bounding box center [437, 117] width 83 height 188
type textarea "hero.moveDown();"
click at [401, 208] on button "Run" at bounding box center [432, 208] width 97 height 12
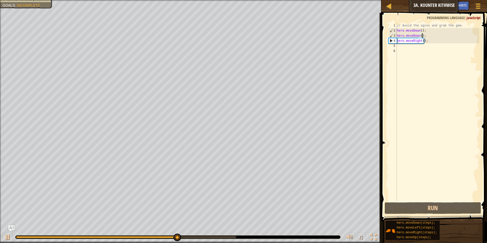
click at [405, 45] on div "// Avoid the ogres and grab the gem. hero . moveDown ( ) ; hero . moveDown ( ) …" at bounding box center [437, 117] width 83 height 188
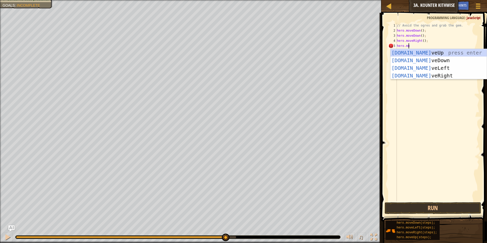
scroll to position [2, 1]
type textarea "hero.move"
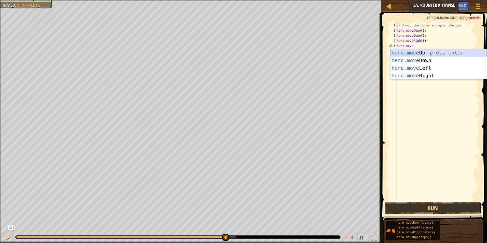
click at [410, 54] on div "hero.move Up press enter hero.move Down press enter hero.move Left press enter …" at bounding box center [438, 72] width 96 height 46
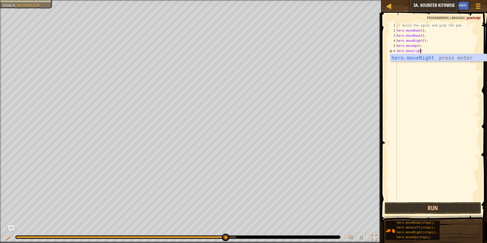
type textarea "hero.moveright"
click at [444, 205] on button "Run" at bounding box center [432, 208] width 97 height 12
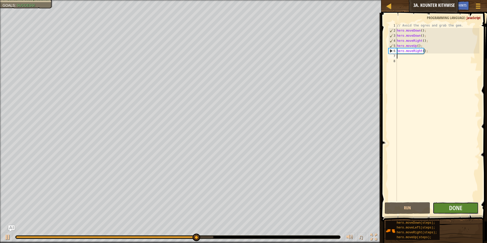
click at [444, 205] on button "Done" at bounding box center [455, 208] width 46 height 12
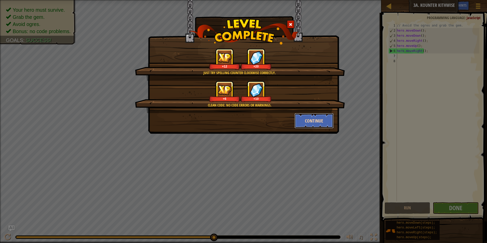
click at [321, 122] on button "Continue" at bounding box center [313, 120] width 39 height 15
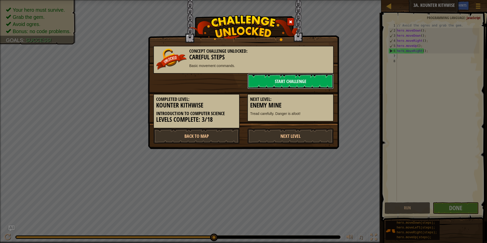
click at [289, 79] on link "Start Challenge" at bounding box center [290, 81] width 86 height 15
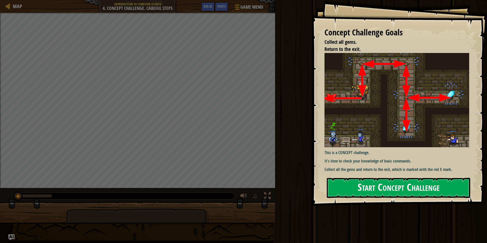
click at [368, 183] on button "Start Concept Challenge" at bounding box center [398, 188] width 143 height 20
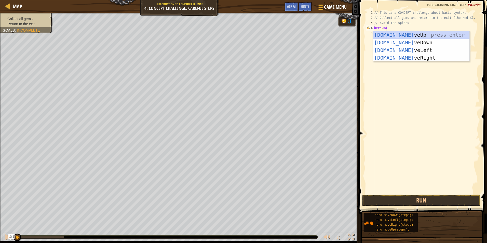
scroll to position [2, 1]
type textarea "hero.move"
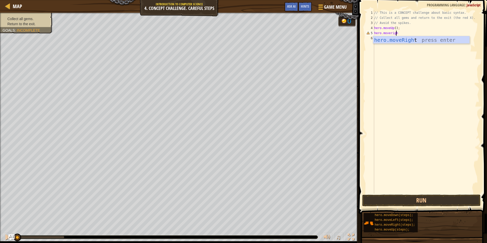
scroll to position [2, 2]
type textarea "hero.moveright"
type textarea "hero.movedown"
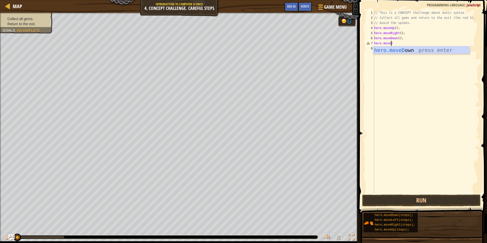
scroll to position [2, 1]
type textarea "hero.movedown"
type textarea "hero.moveup"
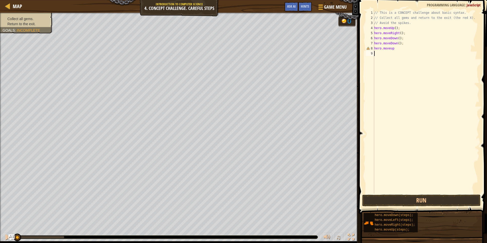
type textarea "hero.moveup"
type textarea "hero.moveup();"
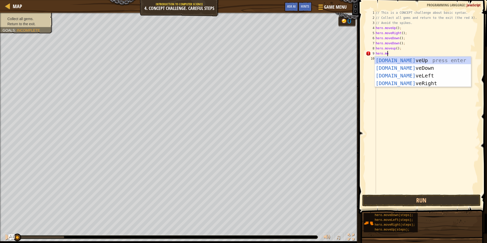
scroll to position [2, 1]
type textarea "hero.move"
click at [447, 83] on div "hero.move Up press enter hero.move Down press enter hero.move Left press enter …" at bounding box center [422, 80] width 96 height 46
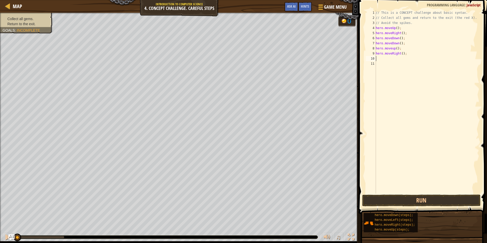
scroll to position [2, 0]
drag, startPoint x: 420, startPoint y: 199, endPoint x: 427, endPoint y: 201, distance: 6.9
click at [420, 199] on button "Run" at bounding box center [421, 200] width 119 height 12
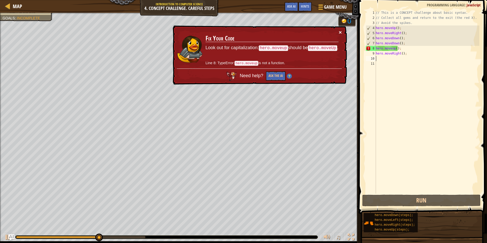
click at [339, 31] on button "×" at bounding box center [340, 32] width 3 height 5
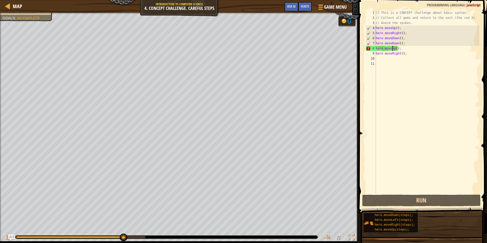
click at [393, 49] on div "// This is a CONCEPT challenge about basic syntax. // Collect all gems and retu…" at bounding box center [426, 106] width 105 height 193
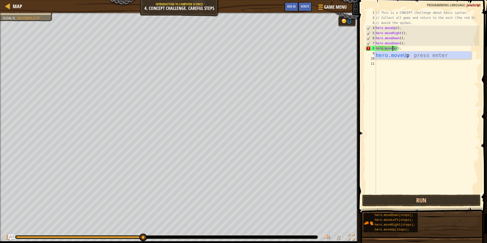
scroll to position [2, 1]
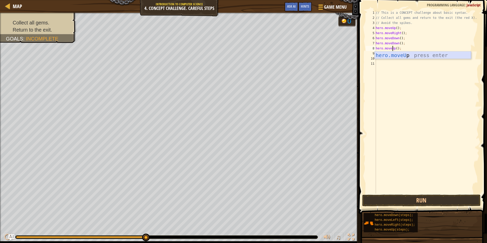
click at [403, 57] on div "hero.moveU p press enter" at bounding box center [422, 62] width 96 height 23
click at [427, 199] on button "Run" at bounding box center [421, 200] width 119 height 12
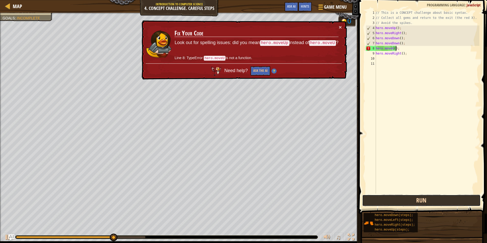
click at [436, 199] on button "Run" at bounding box center [421, 200] width 119 height 12
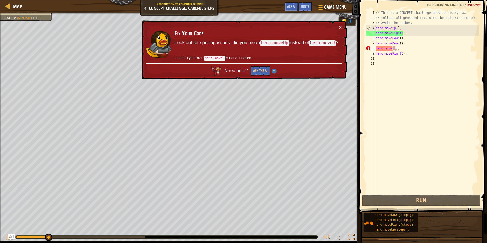
click at [391, 48] on div "// This is a CONCEPT challenge about basic syntax. // Collect all gems and retu…" at bounding box center [426, 106] width 105 height 193
click at [393, 49] on div "// This is a CONCEPT challenge about basic syntax. // Collect all gems and retu…" at bounding box center [426, 106] width 105 height 193
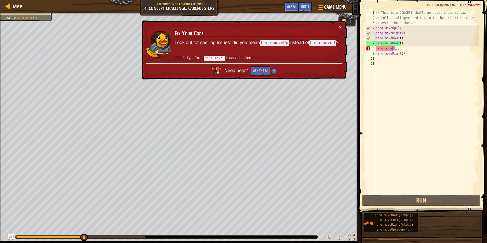
click at [392, 49] on div "// This is a CONCEPT challenge about basic syntax. // Collect all gems and retu…" at bounding box center [426, 106] width 105 height 193
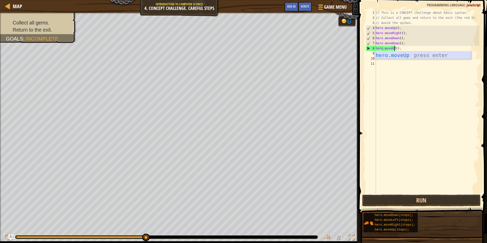
click at [401, 57] on div "hero.moveUp press enter" at bounding box center [422, 62] width 96 height 23
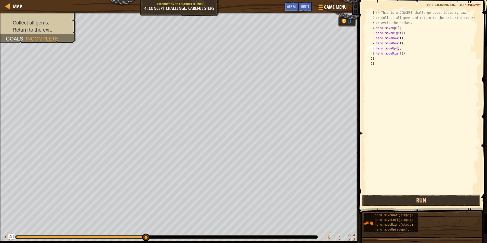
type textarea "hero.moveUp();"
click at [434, 204] on button "Run" at bounding box center [421, 200] width 119 height 12
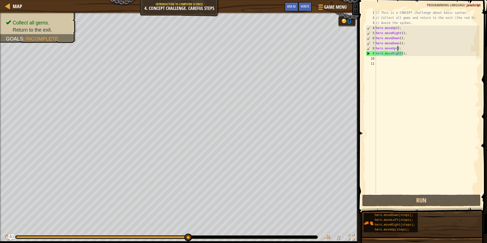
click at [382, 58] on div "// This is a CONCEPT challenge about basic syntax. // Collect all gems and retu…" at bounding box center [426, 106] width 105 height 193
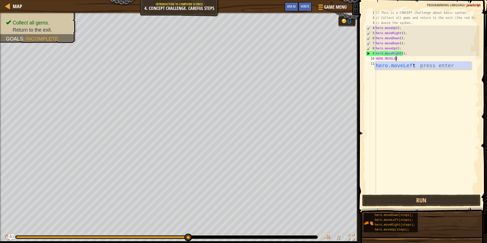
type textarea "HERO.MOVELEFT"
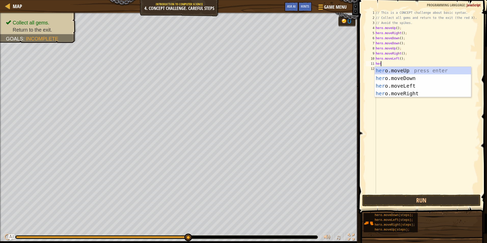
scroll to position [2, 0]
type textarea "hero."
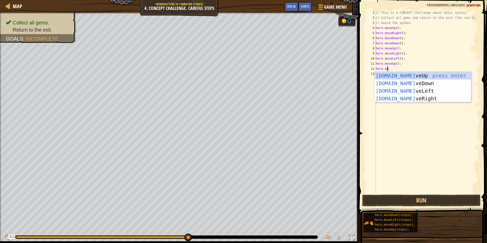
scroll to position [2, 1]
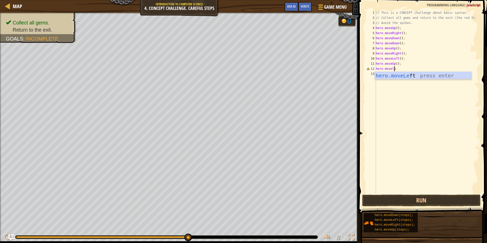
type textarea "hero.moveleft"
type textarea "hero.movedown"
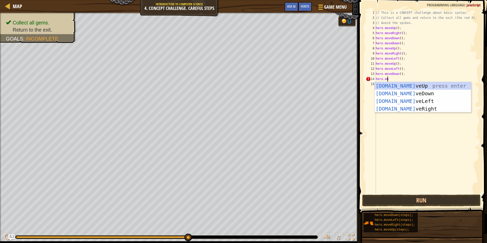
type textarea "hero.move"
click at [393, 101] on div "hero.move Up press enter hero.move Down press enter hero.move Left press enter …" at bounding box center [422, 105] width 96 height 46
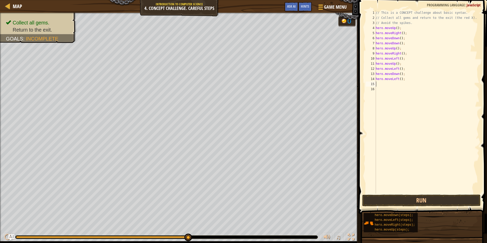
scroll to position [2, 0]
click at [405, 206] on span at bounding box center [423, 99] width 132 height 229
click at [428, 195] on button "Run" at bounding box center [421, 200] width 119 height 12
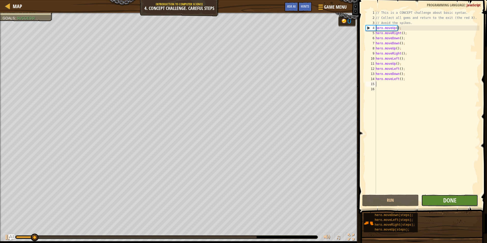
click at [440, 203] on button "Done" at bounding box center [449, 200] width 57 height 12
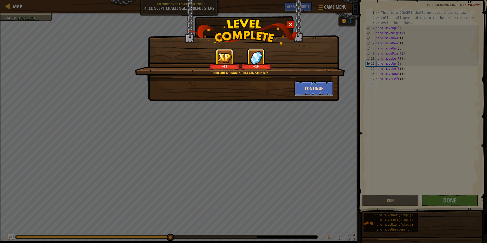
click at [321, 85] on button "Continue" at bounding box center [313, 88] width 39 height 15
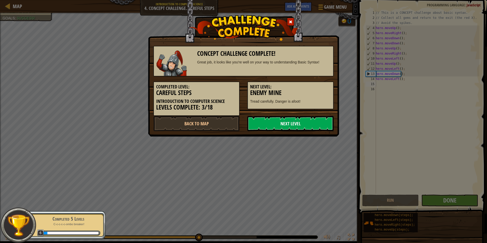
click at [312, 121] on link "Next Level" at bounding box center [290, 123] width 86 height 15
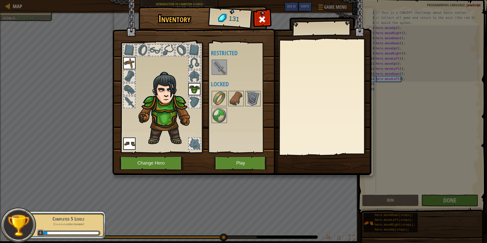
click at [218, 76] on div at bounding box center [243, 67] width 64 height 17
click at [218, 71] on img at bounding box center [219, 67] width 14 height 14
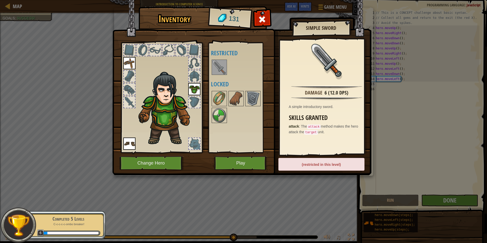
drag, startPoint x: 227, startPoint y: 82, endPoint x: 221, endPoint y: 85, distance: 6.7
click at [227, 82] on h4 "Locked" at bounding box center [243, 84] width 64 height 7
click at [220, 86] on h4 "Locked" at bounding box center [243, 84] width 64 height 7
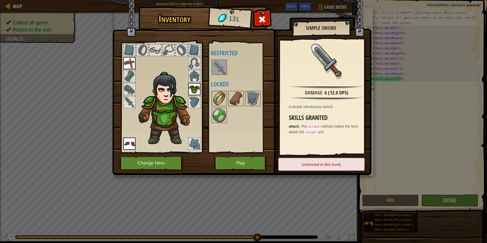
click at [226, 93] on div at bounding box center [219, 98] width 15 height 15
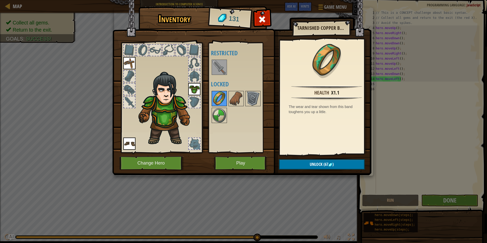
click at [225, 95] on img at bounding box center [219, 98] width 14 height 14
click at [158, 158] on button "Change Hero" at bounding box center [151, 163] width 65 height 14
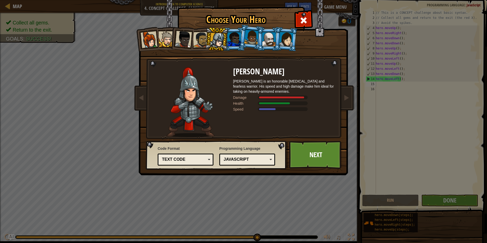
drag, startPoint x: 282, startPoint y: 44, endPoint x: 278, endPoint y: 44, distance: 3.9
click at [281, 44] on div at bounding box center [286, 39] width 14 height 15
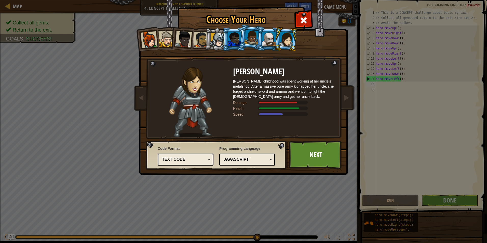
click at [262, 38] on li at bounding box center [268, 38] width 23 height 23
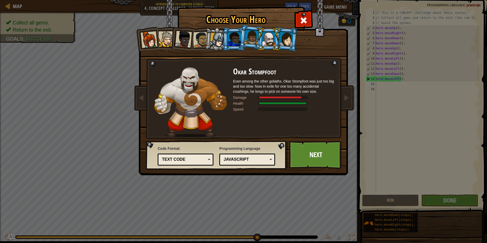
drag, startPoint x: 253, startPoint y: 39, endPoint x: 242, endPoint y: 42, distance: 11.8
click at [252, 39] on div at bounding box center [251, 37] width 15 height 15
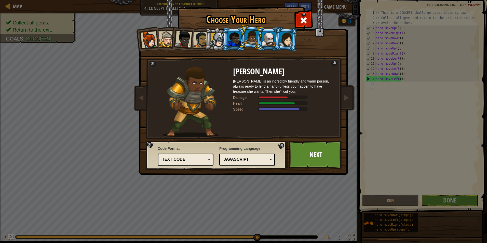
click at [231, 40] on div at bounding box center [234, 39] width 13 height 14
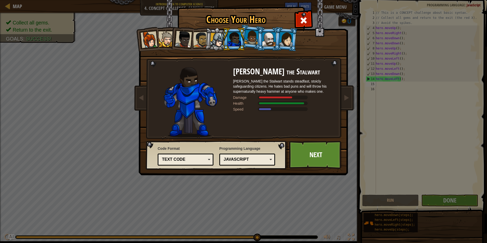
click at [214, 36] on div at bounding box center [217, 40] width 15 height 15
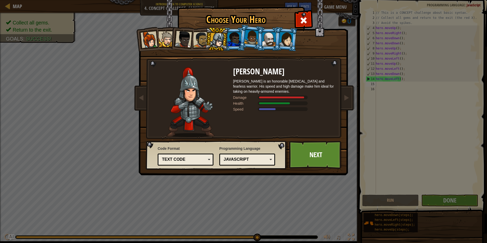
click at [198, 43] on div at bounding box center [201, 40] width 16 height 16
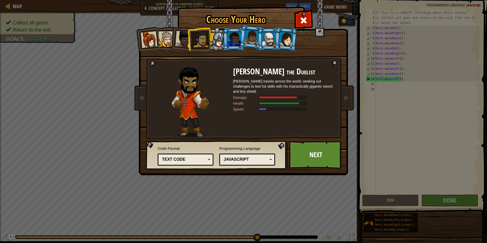
click at [183, 42] on div at bounding box center [183, 39] width 17 height 17
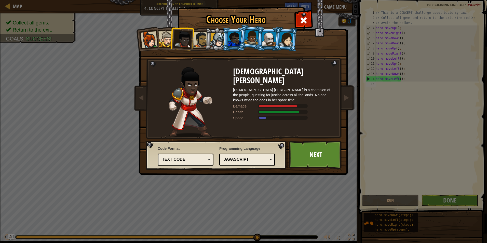
click at [169, 43] on div at bounding box center [166, 39] width 16 height 16
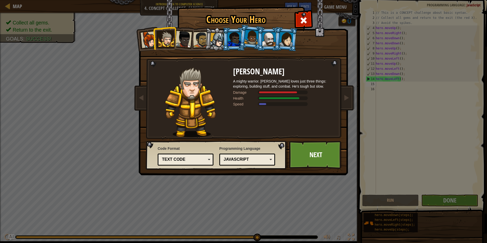
click at [152, 40] on div at bounding box center [149, 39] width 17 height 17
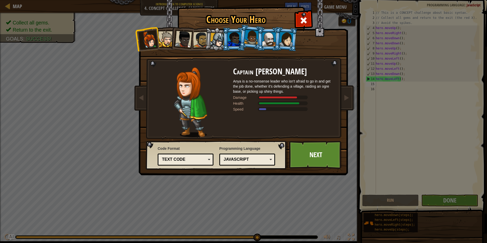
drag, startPoint x: 220, startPoint y: 33, endPoint x: 221, endPoint y: 49, distance: 16.4
click at [217, 34] on div at bounding box center [217, 40] width 15 height 15
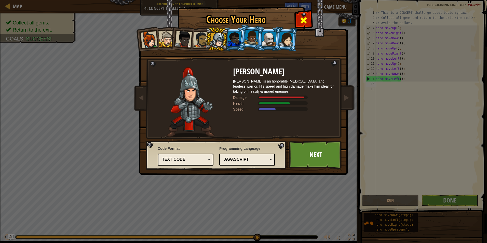
click at [304, 24] on span at bounding box center [303, 20] width 8 height 8
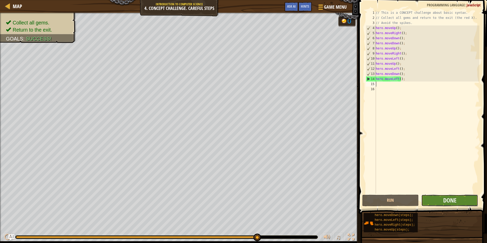
click at [435, 204] on button "Done" at bounding box center [449, 200] width 57 height 12
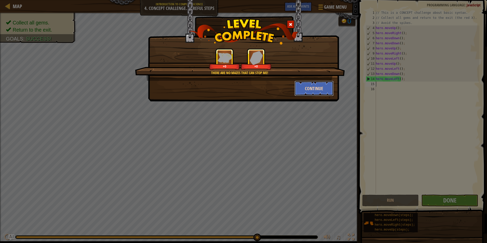
click at [298, 88] on button "Continue" at bounding box center [313, 88] width 39 height 15
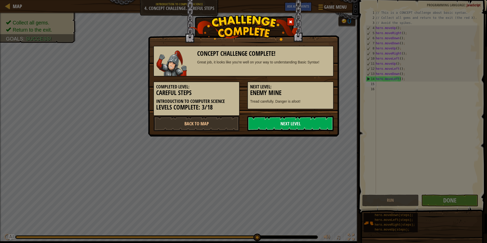
click at [295, 116] on link "Next Level" at bounding box center [290, 123] width 86 height 15
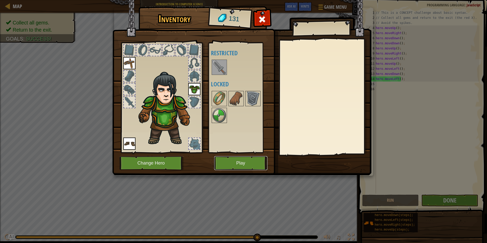
click at [259, 158] on button "Play" at bounding box center [240, 163] width 53 height 14
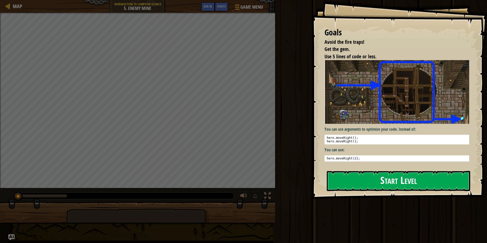
click at [354, 171] on button "Start Level" at bounding box center [398, 181] width 143 height 20
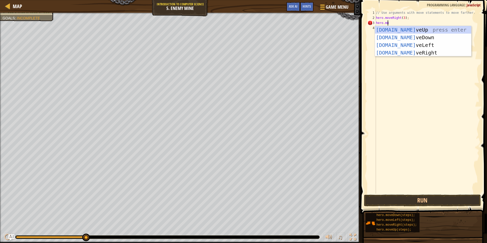
scroll to position [2, 1]
type textarea "hero.move"
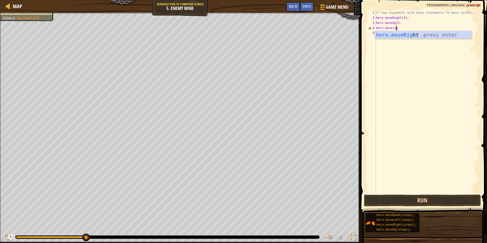
scroll to position [2, 2]
type textarea "hero.moveright"
type textarea "hero.movedown(3);"
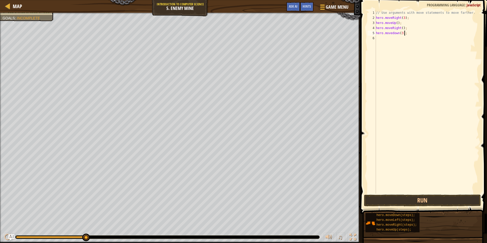
click at [405, 40] on div "// Use arguments with move statements to move farther. hero . moveRight ( 3 ) ;…" at bounding box center [427, 106] width 104 height 193
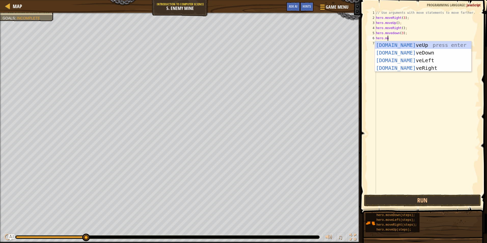
scroll to position [2, 1]
type textarea "hero.move"
click at [416, 66] on div "hero.move Up press enter hero.move Down press enter hero.move Left press enter …" at bounding box center [423, 64] width 96 height 46
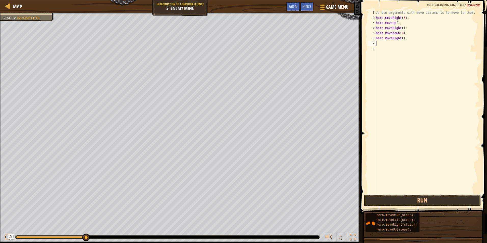
scroll to position [2, 0]
click at [401, 39] on div "// Use arguments with move statements to move farther. hero . moveRight ( 3 ) ;…" at bounding box center [427, 106] width 104 height 193
type textarea "hero.moveRight(3);"
click at [397, 201] on button "Run" at bounding box center [422, 200] width 117 height 12
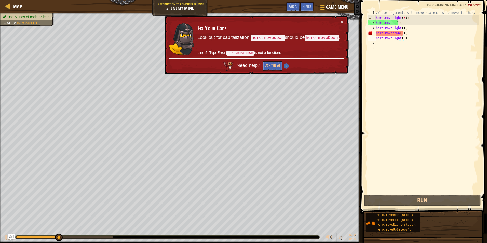
click at [386, 44] on div "// Use arguments with move statements to move farther. hero . moveRight ( 3 ) ;…" at bounding box center [427, 106] width 104 height 193
click at [344, 22] on div "× Fix Your Code Look out for capitalization: hero.movedown should be hero.moveD…" at bounding box center [255, 44] width 185 height 59
click at [390, 34] on div "// Use arguments with move statements to move farther. hero . moveRight ( 3 ) ;…" at bounding box center [427, 106] width 104 height 193
click at [393, 33] on div "// Use arguments with move statements to move farther. hero . moveRight ( 3 ) ;…" at bounding box center [427, 106] width 104 height 193
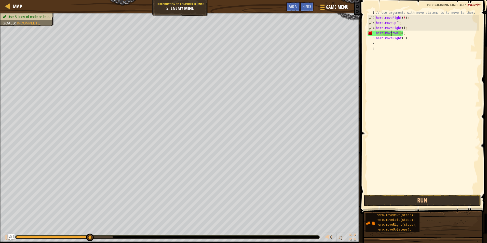
type textarea "hero.moveDown(3);"
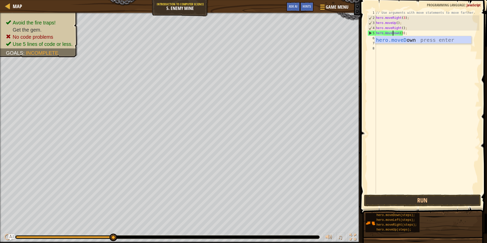
click at [399, 52] on div "// Use arguments with move statements to move farther. hero . moveRight ( 3 ) ;…" at bounding box center [427, 106] width 104 height 193
click at [414, 203] on button "Run" at bounding box center [422, 200] width 117 height 12
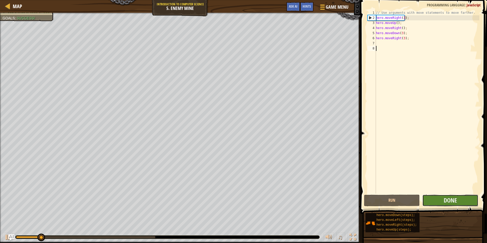
click at [433, 202] on button "Done" at bounding box center [450, 200] width 56 height 12
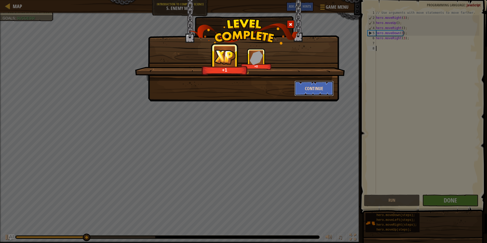
click at [308, 86] on button "Continue" at bounding box center [313, 88] width 39 height 15
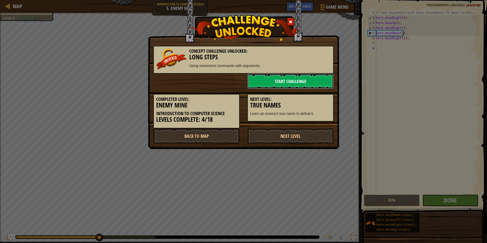
click at [305, 83] on link "Start Challenge" at bounding box center [290, 81] width 86 height 15
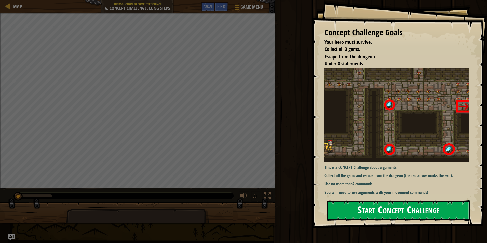
click at [418, 207] on button "Start Concept Challenge" at bounding box center [398, 210] width 143 height 20
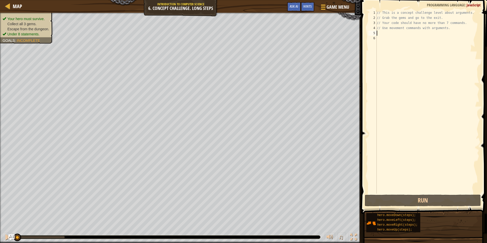
click at [398, 33] on div "// This is a concept challenge level about arguments. // Grab the gems and go t…" at bounding box center [427, 106] width 104 height 193
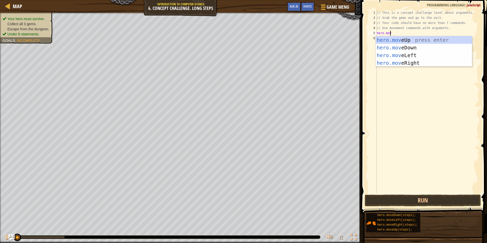
scroll to position [2, 1]
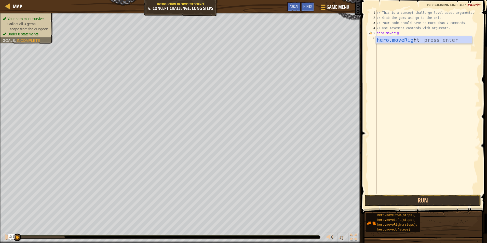
type textarea "hero.moveright"
type textarea "hero.moveup"
click at [395, 39] on div "// This is a concept challenge level about arguments. // Grab the gems and go t…" at bounding box center [427, 106] width 104 height 193
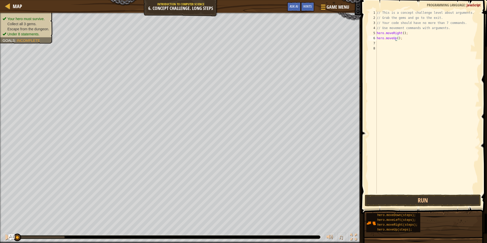
click at [396, 38] on div "// This is a concept challenge level about arguments. // Grab the gems and go t…" at bounding box center [427, 106] width 104 height 193
type textarea "hero.moveUp(3);"
click at [411, 43] on div "// This is a concept challenge level about arguments. // Grab the gems and go t…" at bounding box center [427, 106] width 104 height 193
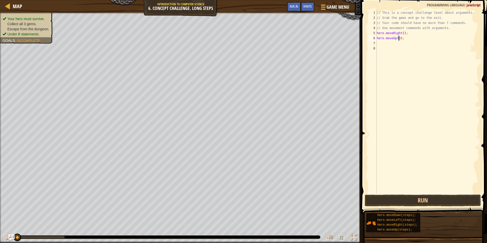
scroll to position [2, 0]
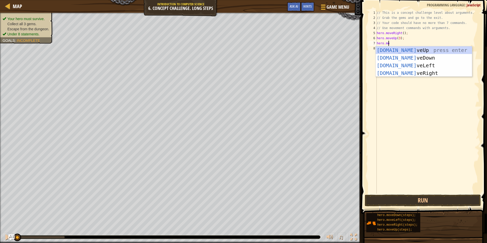
type textarea "hero.move"
click at [400, 70] on div "hero.move Up press enter hero.move Down press enter hero.move Left press enter …" at bounding box center [423, 69] width 96 height 46
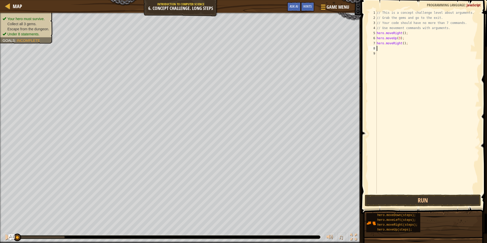
click at [401, 43] on div "// This is a concept challenge level about arguments. // Grab the gems and go t…" at bounding box center [427, 106] width 104 height 193
type textarea "hero.moveRight(2);"
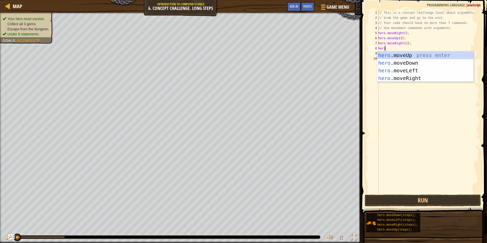
type textarea "hero."
click at [402, 65] on div "hero. moveUp press enter hero. moveDown press enter hero. moveLeft press enter …" at bounding box center [425, 74] width 96 height 46
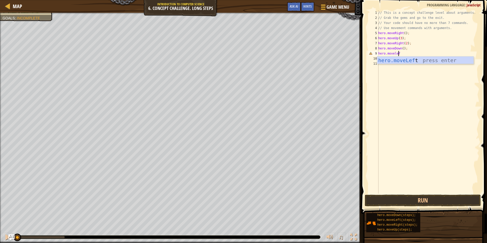
scroll to position [2, 2]
type textarea "hero.moveleft"
type textarea "hero.movedown"
click at [413, 65] on div "hero.moveDown press enter" at bounding box center [425, 73] width 96 height 23
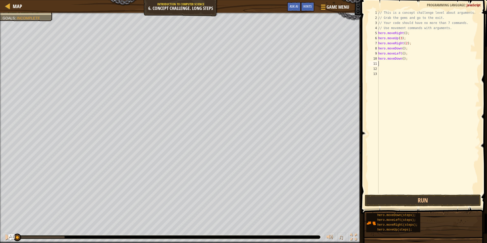
click at [401, 60] on div "// This is a concept challenge level about arguments. // Grab the gems and go t…" at bounding box center [428, 106] width 102 height 193
type textarea "hero.moveDown(3);"
click at [401, 65] on div "// This is a concept challenge level about arguments. // Grab the gems and go t…" at bounding box center [428, 106] width 102 height 193
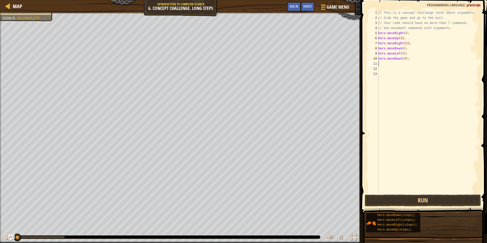
click at [403, 59] on div "// This is a concept challenge level about arguments. // Grab the gems and go t…" at bounding box center [428, 106] width 102 height 193
type textarea "hero.moveDown(2);"
click at [397, 67] on div "// This is a concept challenge level about arguments. // Grab the gems and go t…" at bounding box center [428, 106] width 102 height 193
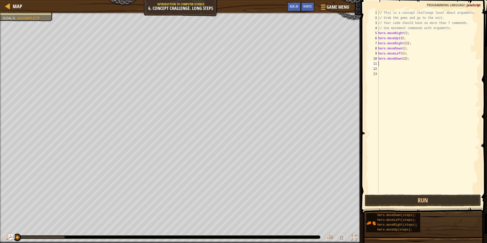
click at [396, 65] on div "// This is a concept challenge level about arguments. // Grab the gems and go t…" at bounding box center [428, 106] width 102 height 193
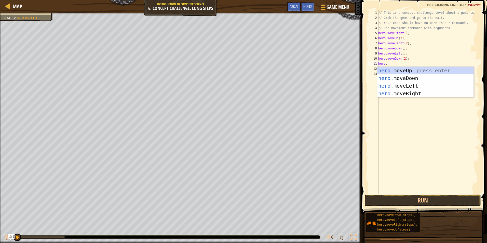
scroll to position [2, 1]
type textarea "hero.move"
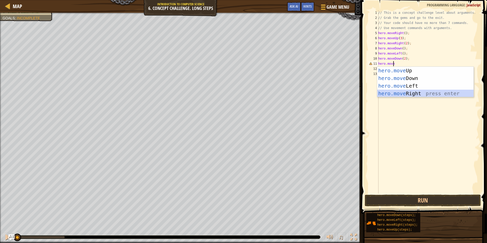
click at [405, 94] on div "hero.move Up press enter hero.move Down press enter hero.move Left press enter …" at bounding box center [425, 90] width 96 height 46
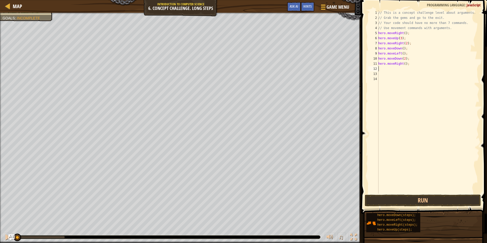
click at [403, 63] on div "// This is a concept challenge level about arguments. // Grab the gems and go t…" at bounding box center [428, 106] width 102 height 193
type textarea "hero.moveRight(3);"
click at [402, 71] on div "// This is a concept challenge level about arguments. // Grab the gems and go t…" at bounding box center [428, 106] width 102 height 193
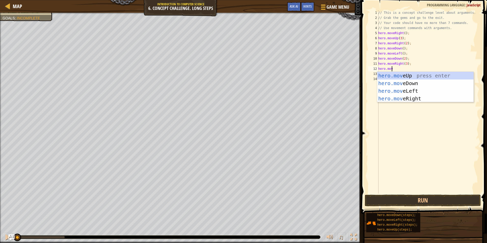
type textarea "hero.move"
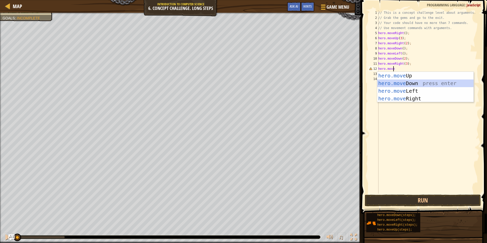
drag, startPoint x: 439, startPoint y: 80, endPoint x: 403, endPoint y: 76, distance: 36.1
click at [438, 79] on div "hero.move Up press enter hero.move Down press enter hero.move Left press enter …" at bounding box center [425, 95] width 96 height 46
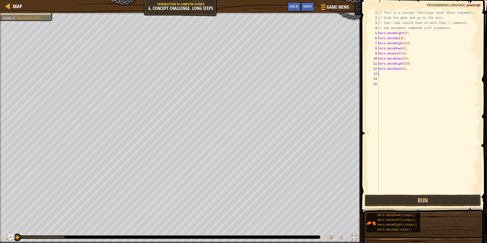
click at [401, 69] on div "// This is a concept challenge level about arguments. // Grab the gems and go t…" at bounding box center [428, 106] width 102 height 193
type textarea "hero.moveDown(2);"
click at [401, 78] on div "// This is a concept challenge level about arguments. // Grab the gems and go t…" at bounding box center [428, 106] width 102 height 193
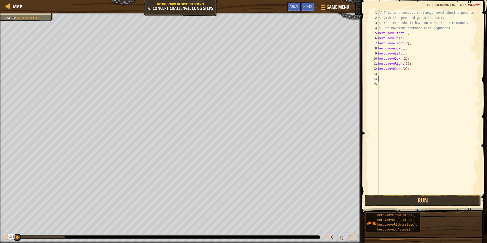
click at [400, 75] on div "// This is a concept challenge level about arguments. // Grab the gems and go t…" at bounding box center [428, 106] width 102 height 193
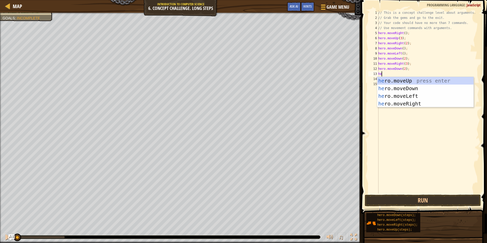
scroll to position [2, 0]
type textarea "hero"
click at [430, 104] on div "hero .moveUp press enter hero .moveDown press enter hero .moveLeft press enter …" at bounding box center [425, 100] width 96 height 46
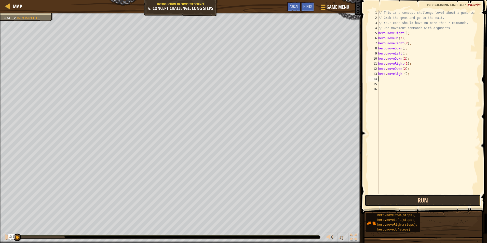
click at [400, 199] on button "Run" at bounding box center [423, 200] width 116 height 12
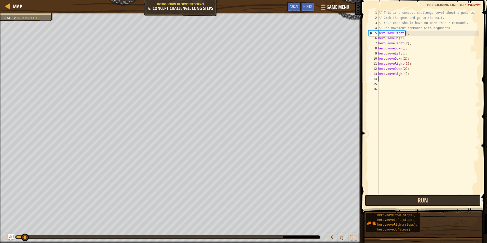
click at [409, 200] on button "Run" at bounding box center [423, 200] width 116 height 12
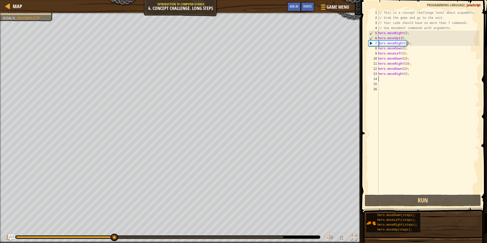
click at [400, 75] on div "// This is a concept challenge level about arguments. // Grab the gems and go t…" at bounding box center [428, 106] width 102 height 193
click at [401, 74] on div "// This is a concept challenge level about arguments. // Grab the gems and go t…" at bounding box center [428, 106] width 102 height 193
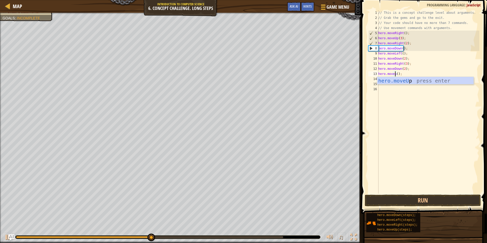
scroll to position [2, 2]
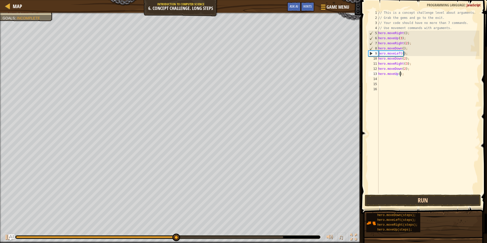
type textarea "hero.moveUp();"
click at [419, 194] on button "Run" at bounding box center [423, 200] width 116 height 12
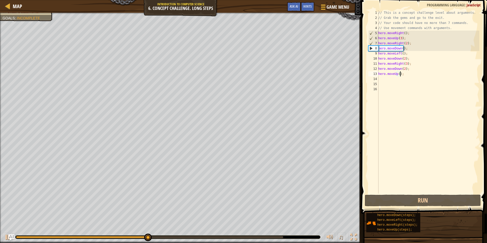
click at [400, 97] on div "// This is a concept challenge level about arguments. // Grab the gems and go t…" at bounding box center [428, 106] width 102 height 193
click at [403, 128] on div "// This is a concept challenge level about arguments. // Grab the gems and go t…" at bounding box center [428, 106] width 102 height 193
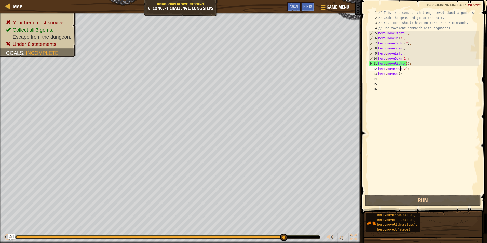
drag, startPoint x: 399, startPoint y: 70, endPoint x: 397, endPoint y: 74, distance: 4.0
click at [398, 71] on div "// This is a concept challenge level about arguments. // Grab the gems and go t…" at bounding box center [428, 106] width 102 height 193
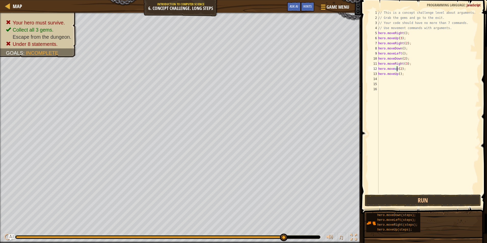
scroll to position [2, 2]
drag, startPoint x: 400, startPoint y: 72, endPoint x: 379, endPoint y: 75, distance: 22.0
click at [379, 75] on div "// This is a concept challenge level about arguments. // Grab the gems and go t…" at bounding box center [428, 106] width 102 height 193
click at [400, 70] on div "// This is a concept challenge level about arguments. // Grab the gems and go t…" at bounding box center [428, 106] width 102 height 193
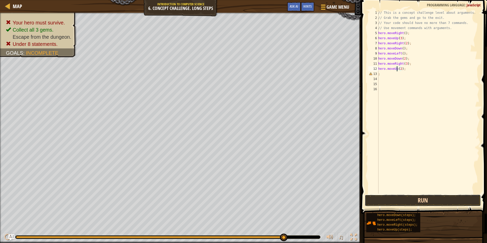
click at [429, 205] on button "Run" at bounding box center [423, 200] width 116 height 12
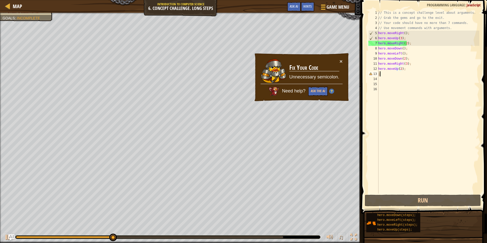
click at [394, 73] on div "// This is a concept challenge level about arguments. // Grab the gems and go t…" at bounding box center [428, 106] width 102 height 193
type textarea ";"
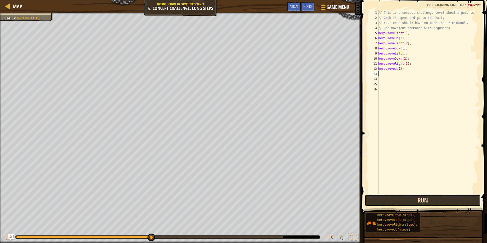
click at [433, 199] on button "Run" at bounding box center [423, 200] width 116 height 12
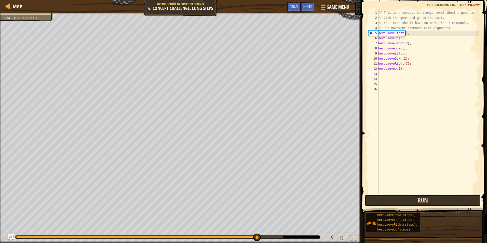
click at [378, 200] on button "Run" at bounding box center [423, 200] width 116 height 12
